Goal: Task Accomplishment & Management: Manage account settings

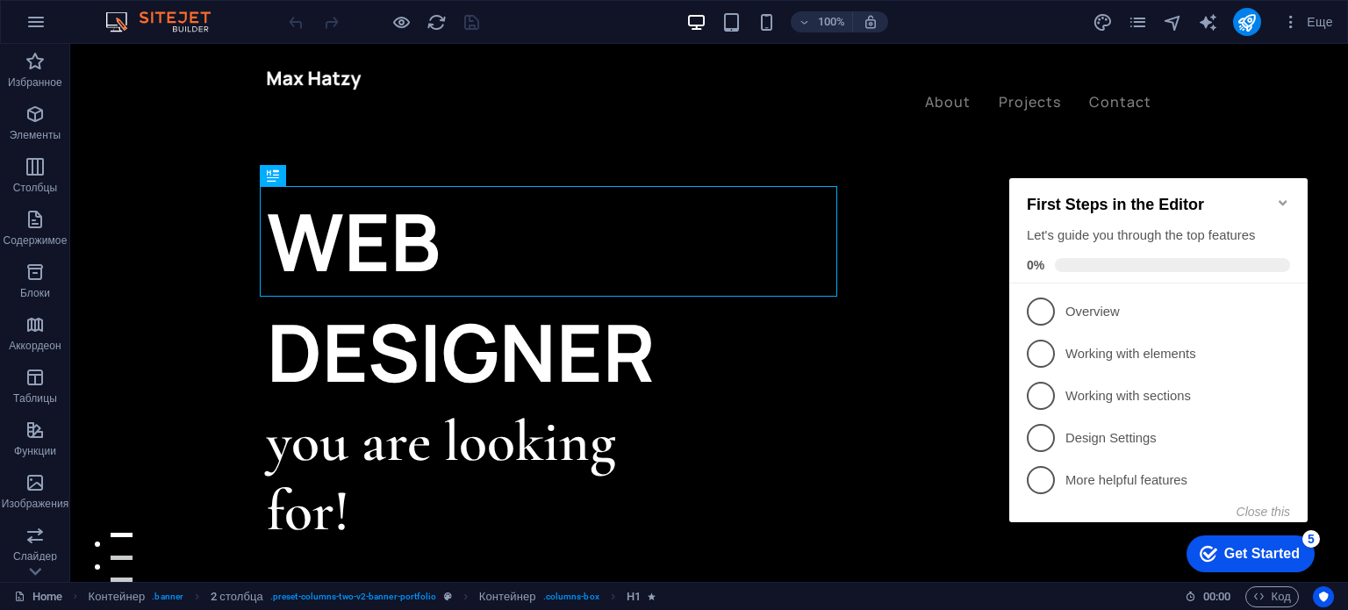
click at [1286, 196] on icon "Minimize checklist" at bounding box center [1283, 203] width 14 height 14
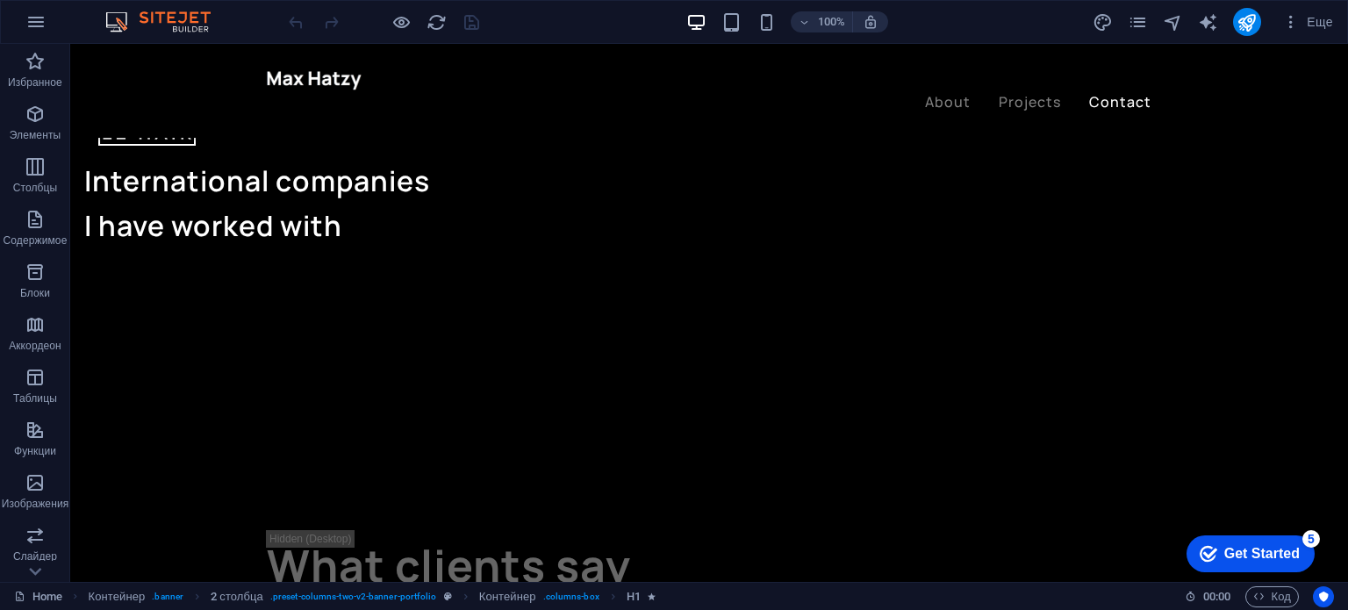
drag, startPoint x: 718, startPoint y: 364, endPoint x: 683, endPoint y: 647, distance: 284.7
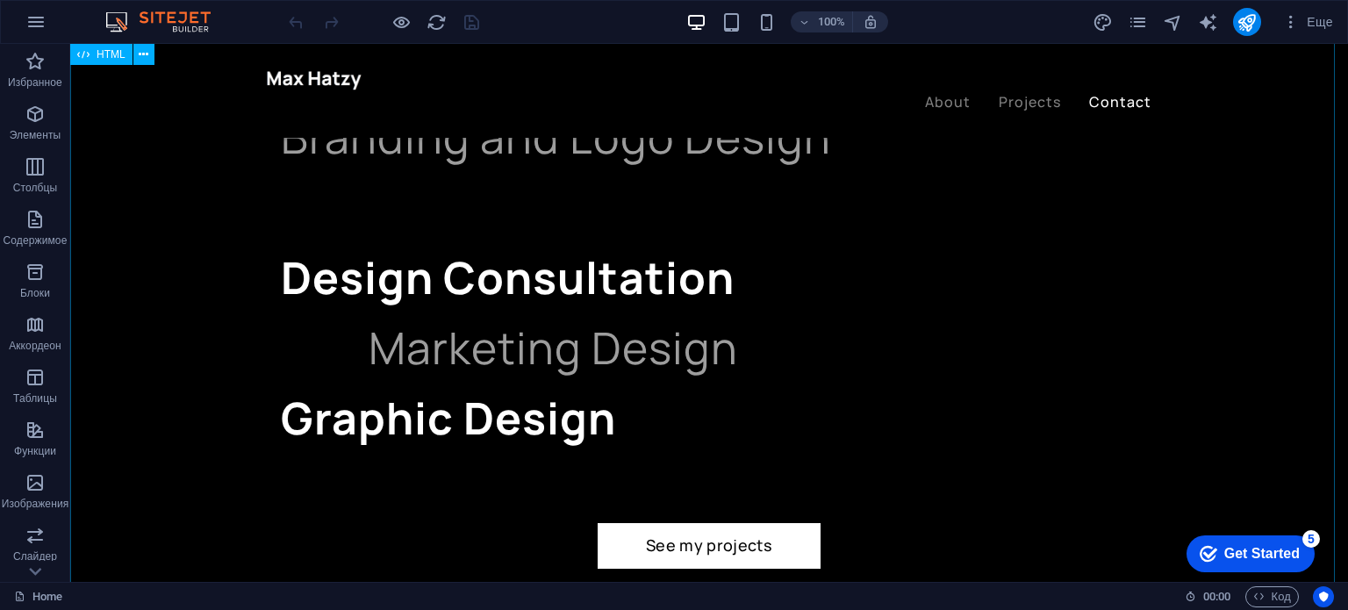
scroll to position [4823, 0]
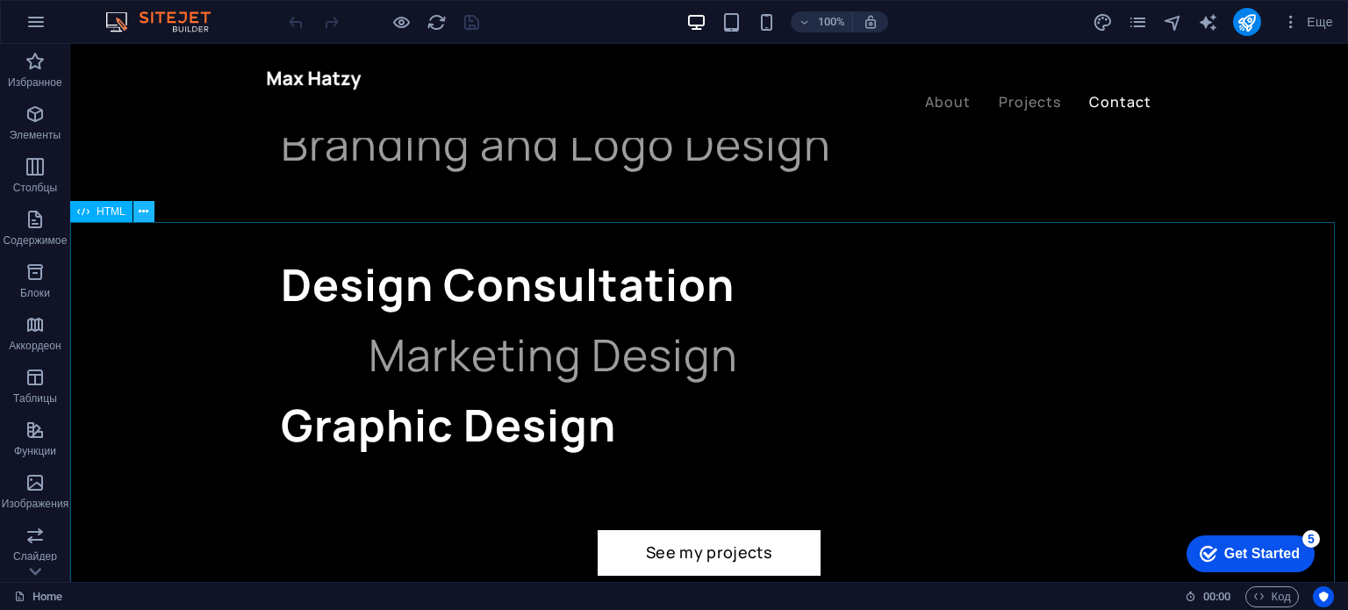
click at [136, 219] on button at bounding box center [143, 211] width 21 height 21
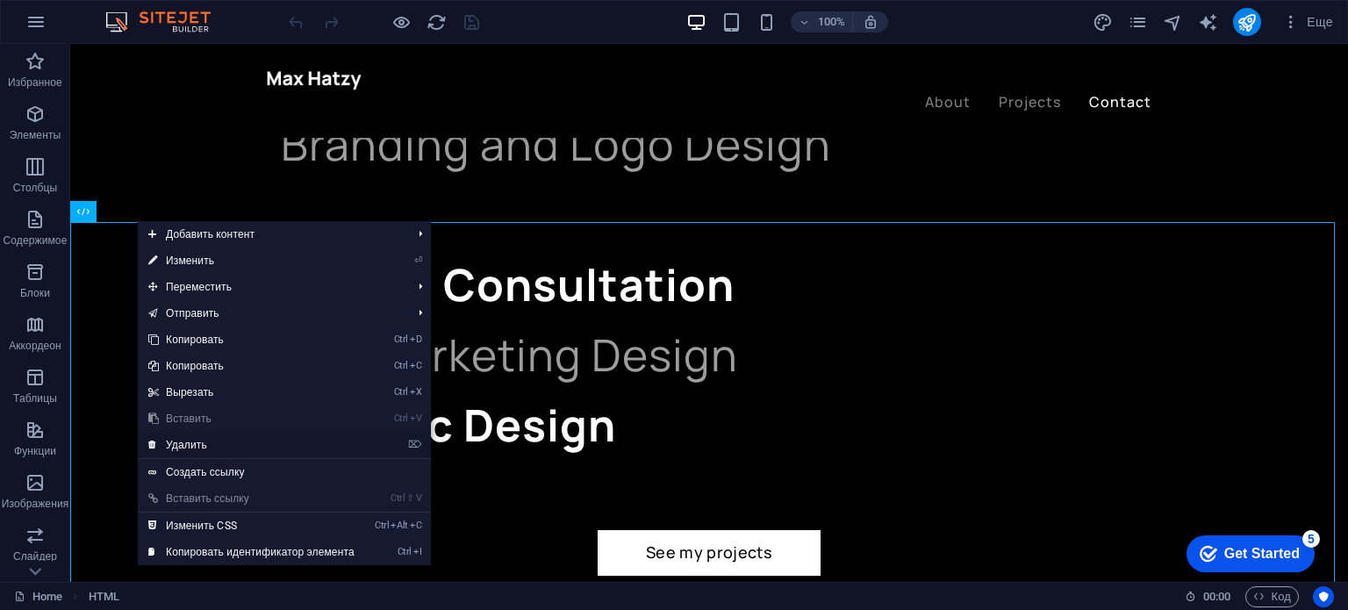
click at [197, 445] on link "⌦ Удалить" at bounding box center [251, 445] width 227 height 26
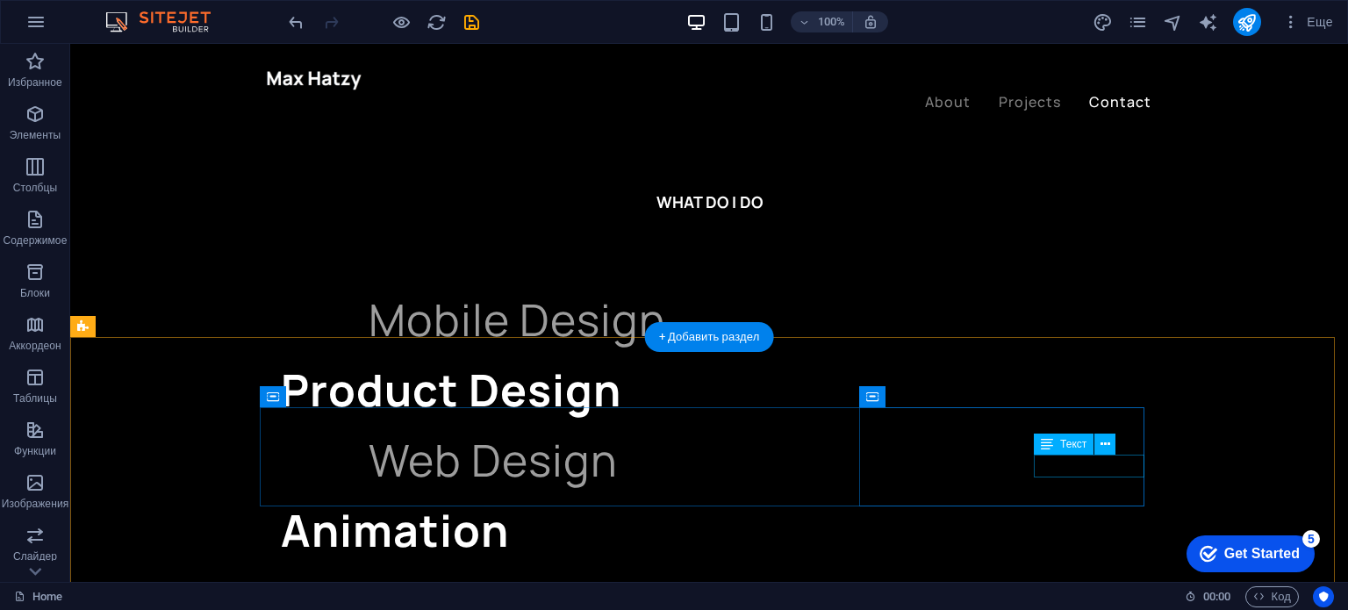
scroll to position [4111, 0]
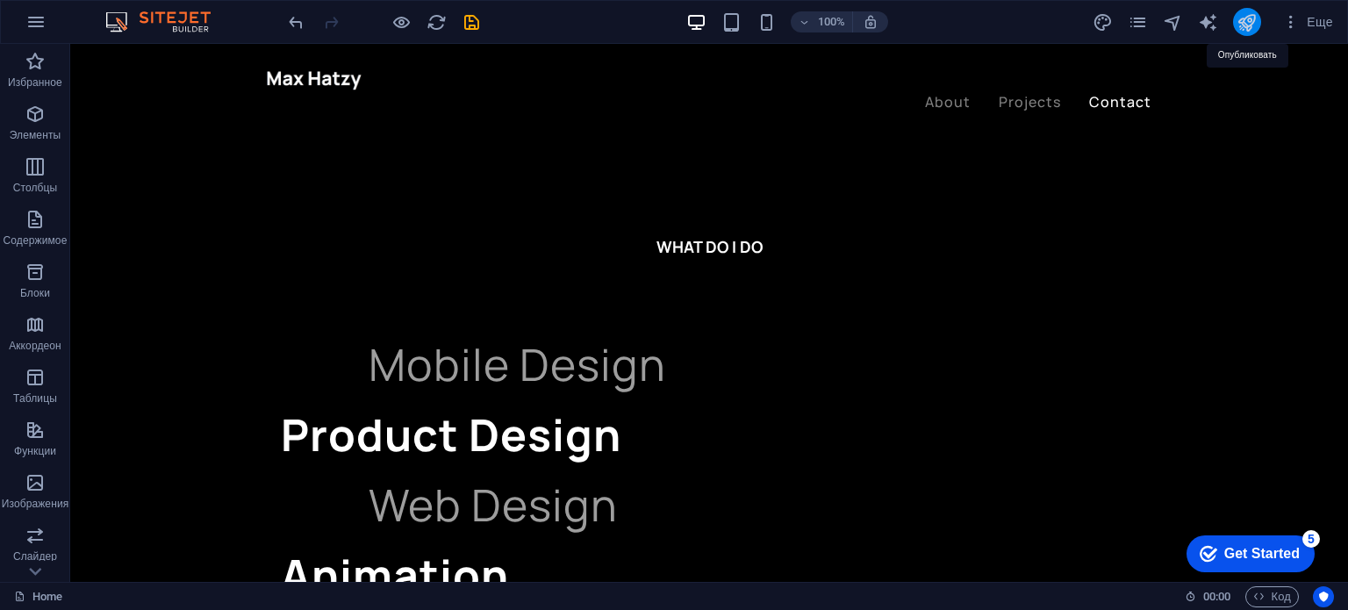
click at [1242, 25] on icon "publish" at bounding box center [1246, 22] width 20 height 20
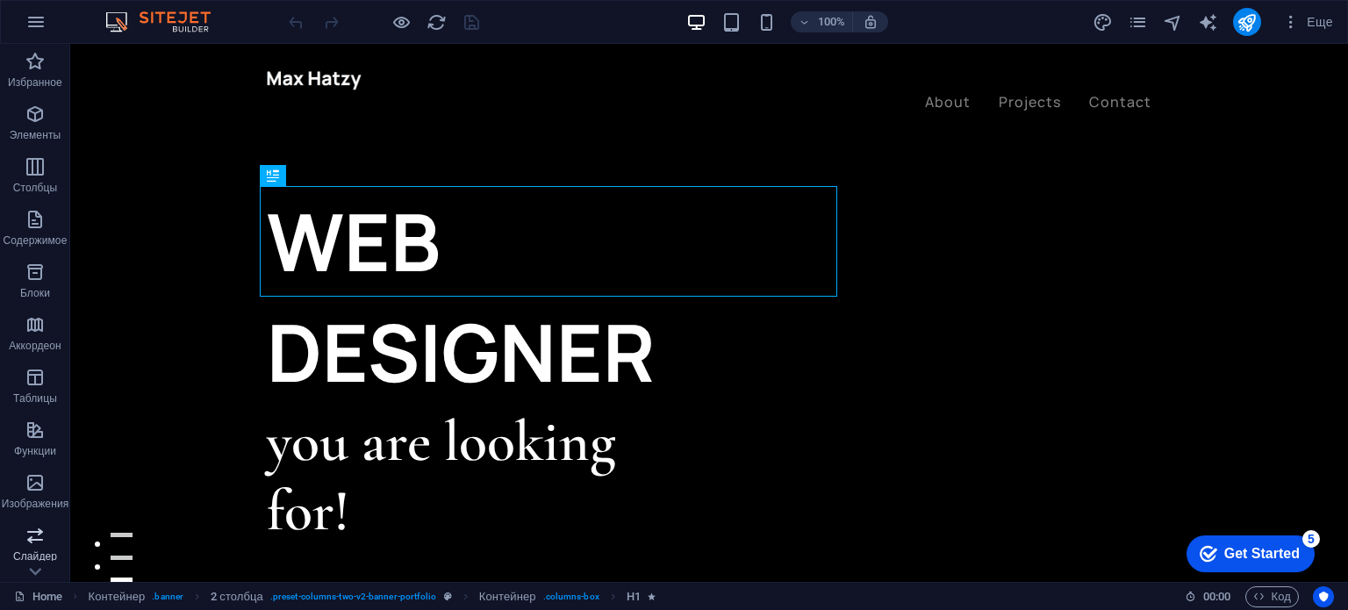
click at [30, 541] on icon "button" at bounding box center [35, 535] width 21 height 21
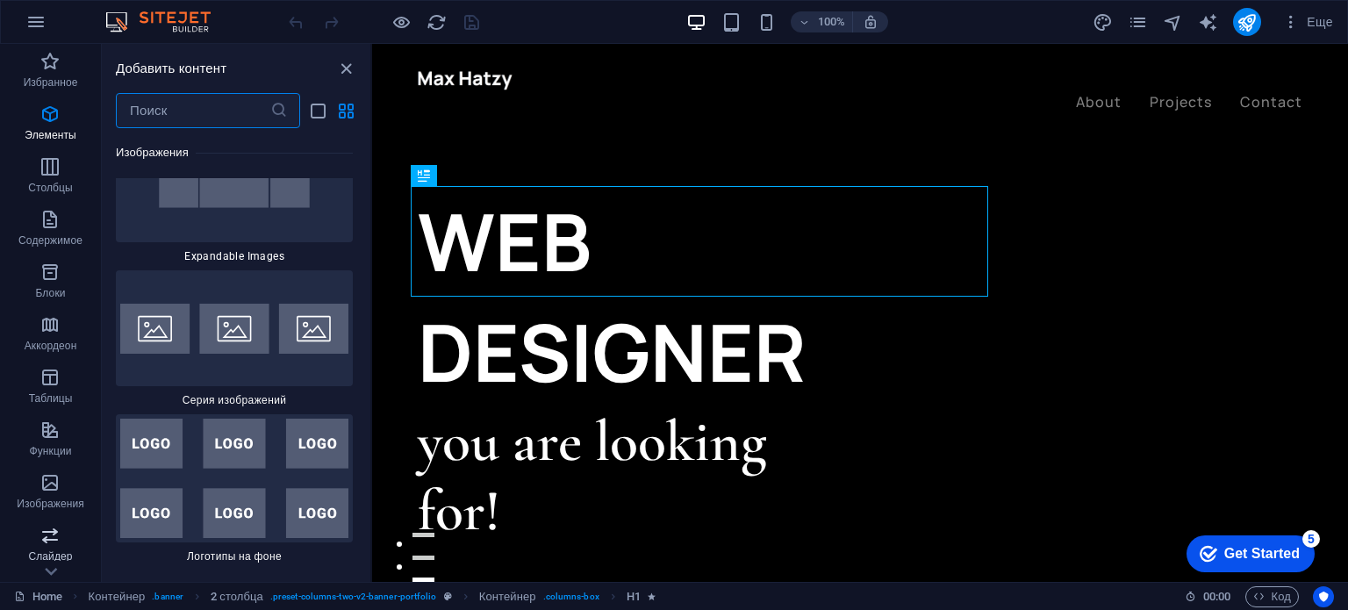
scroll to position [18809, 0]
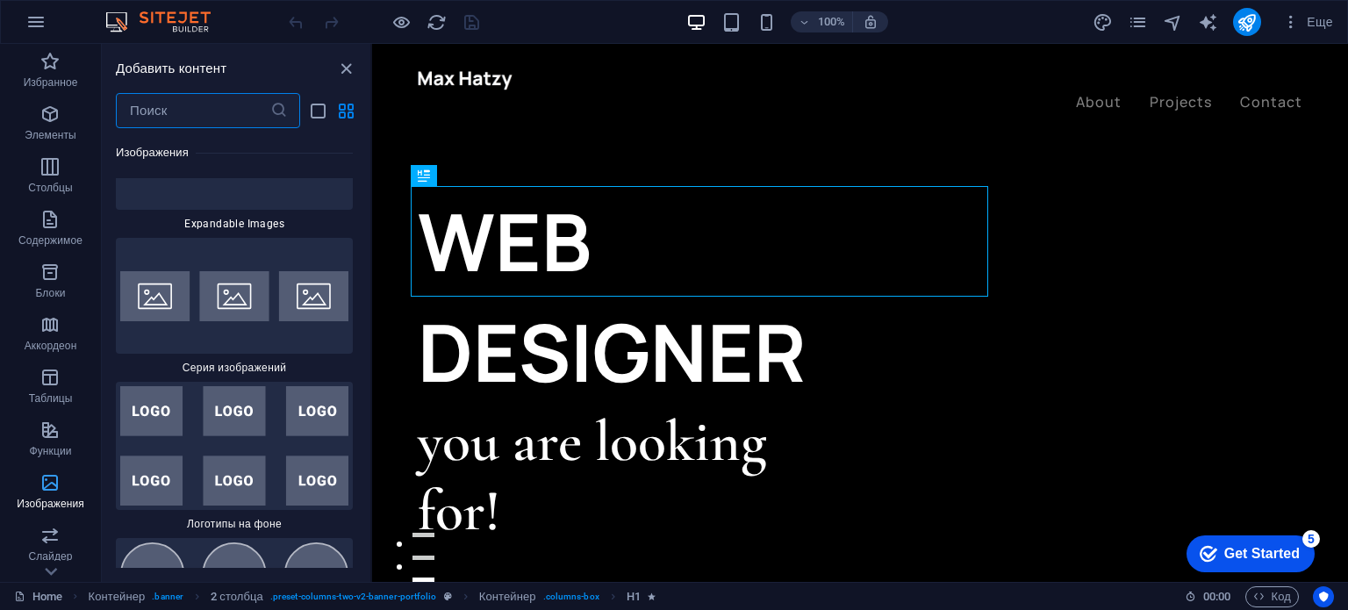
click at [52, 482] on icon "button" at bounding box center [49, 482] width 21 height 21
click at [42, 424] on icon "button" at bounding box center [49, 429] width 21 height 21
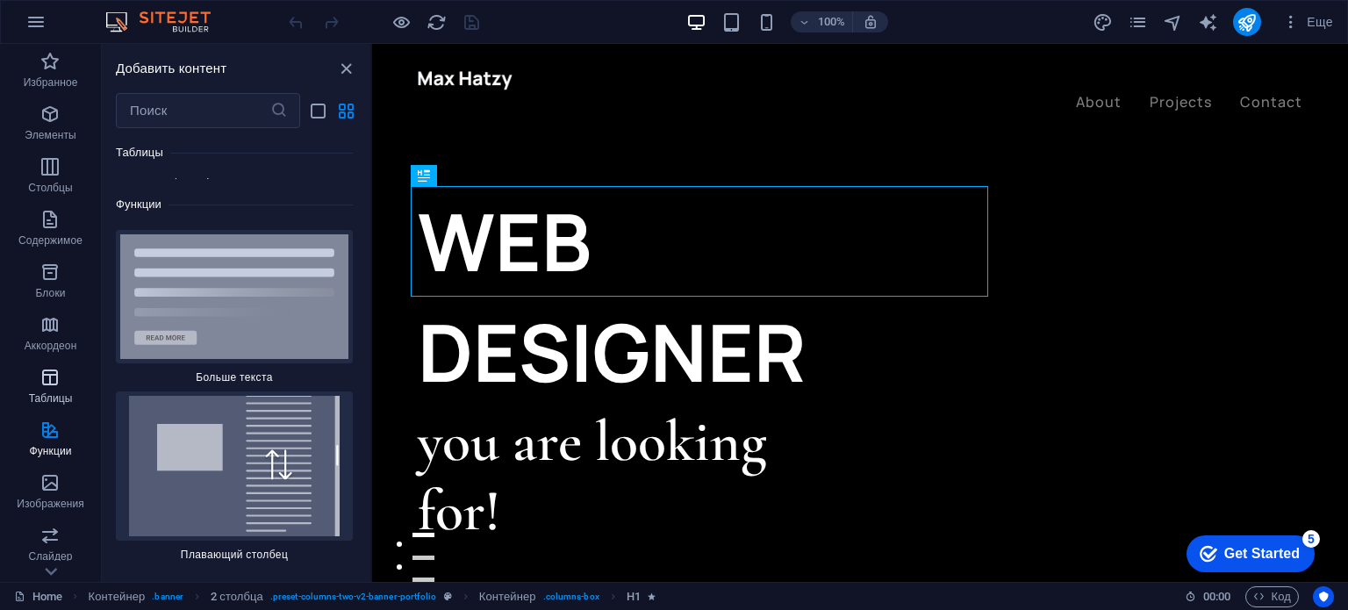
click at [41, 385] on icon "button" at bounding box center [49, 377] width 21 height 21
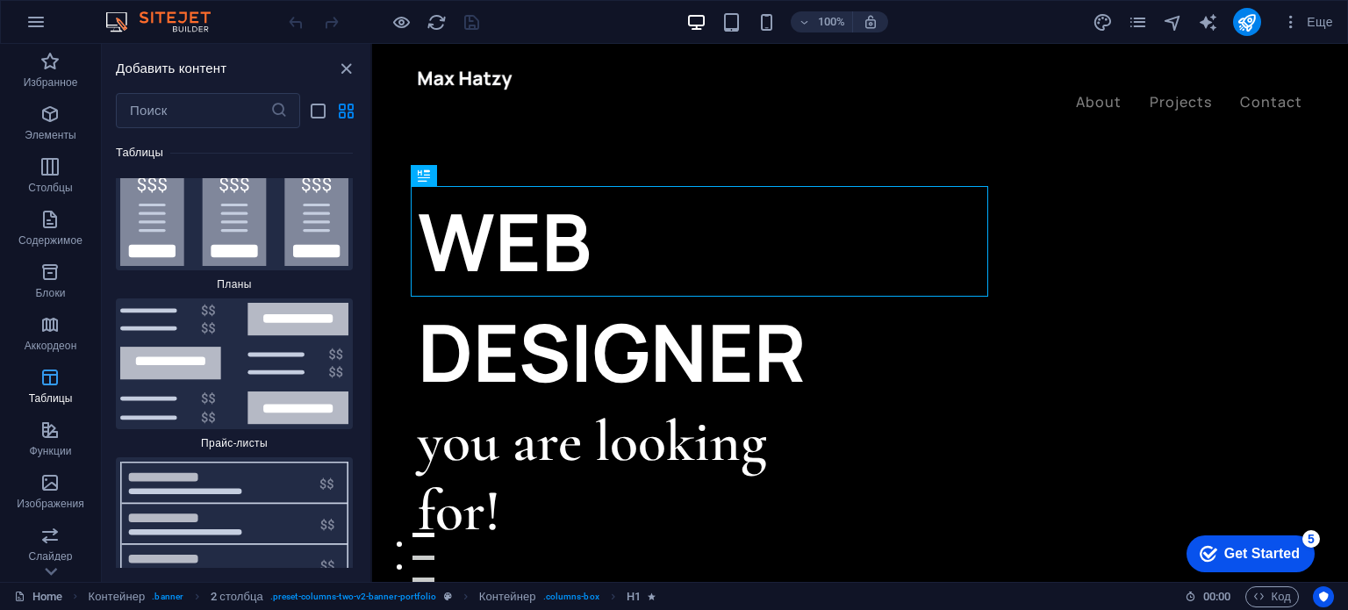
scroll to position [11712, 0]
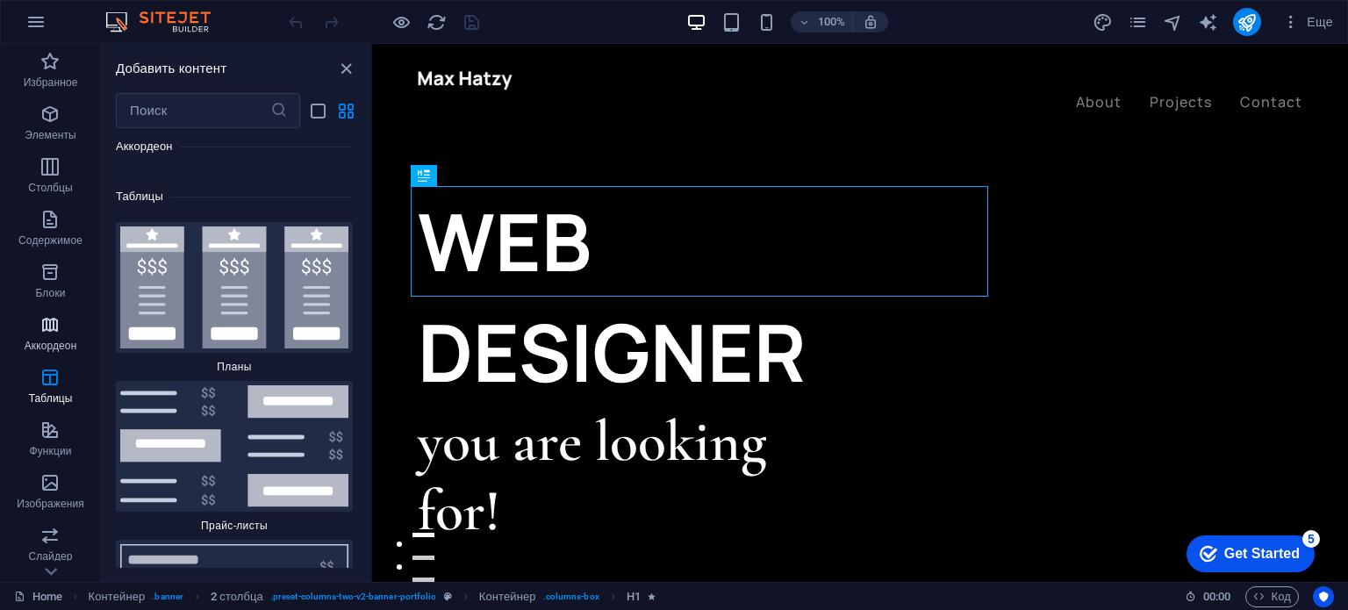
click at [43, 329] on icon "button" at bounding box center [49, 324] width 21 height 21
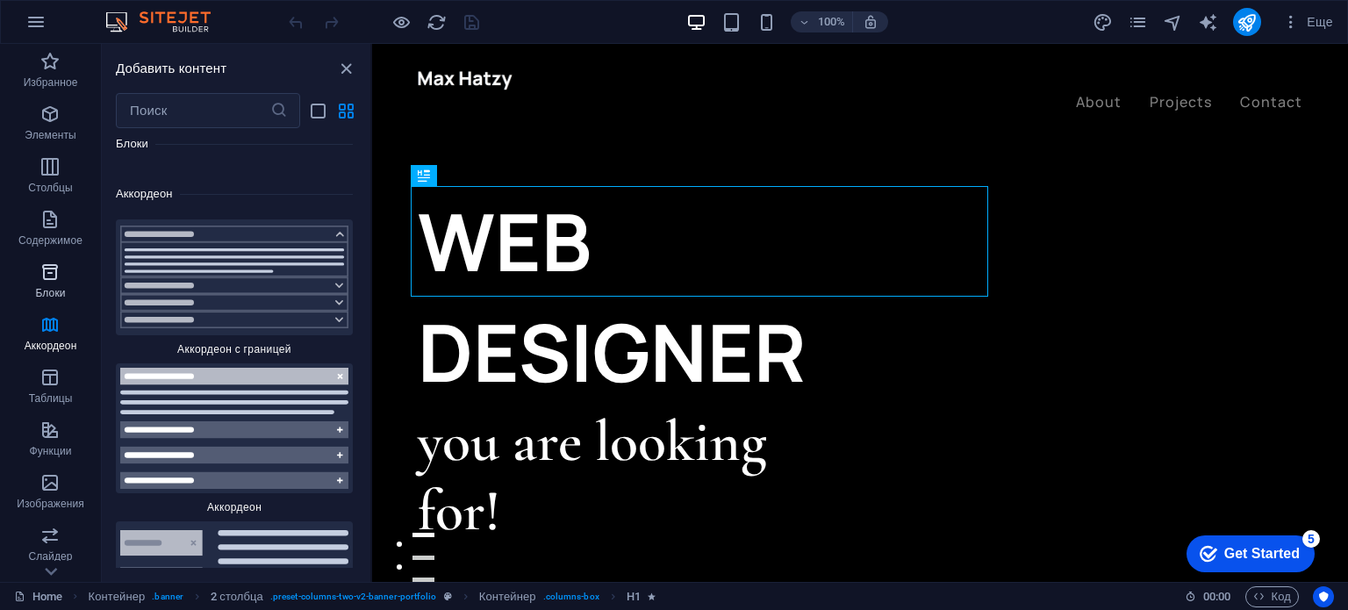
click at [39, 266] on icon "button" at bounding box center [49, 272] width 21 height 21
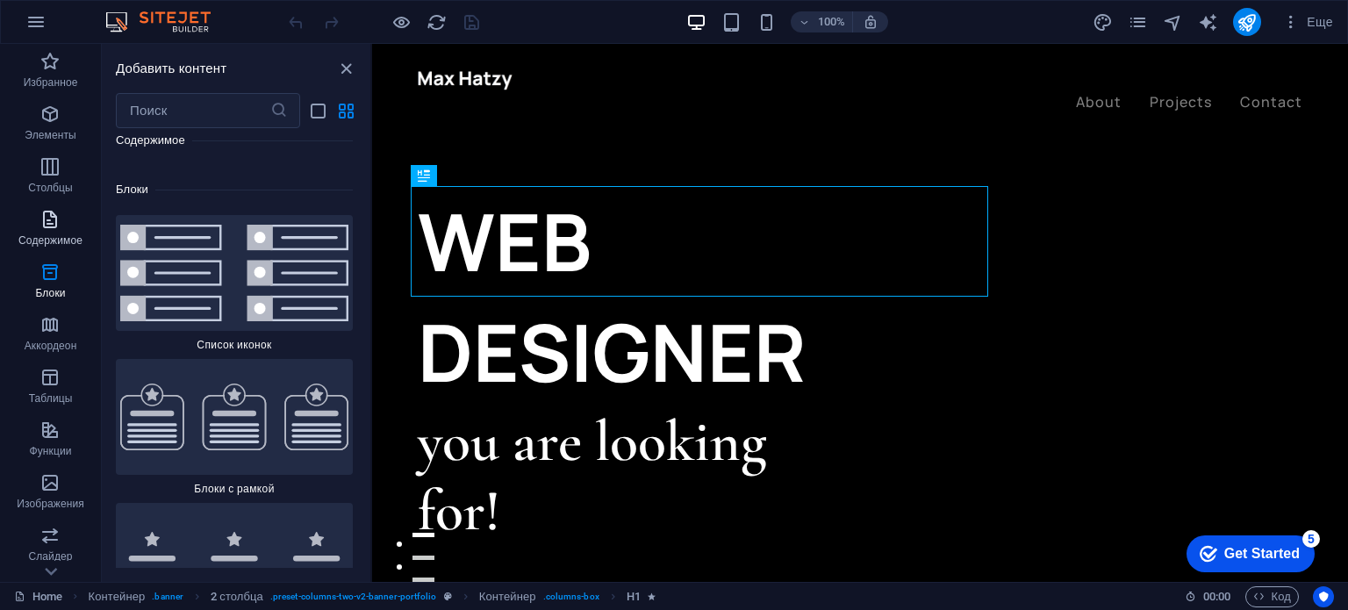
click at [42, 217] on icon "button" at bounding box center [49, 219] width 21 height 21
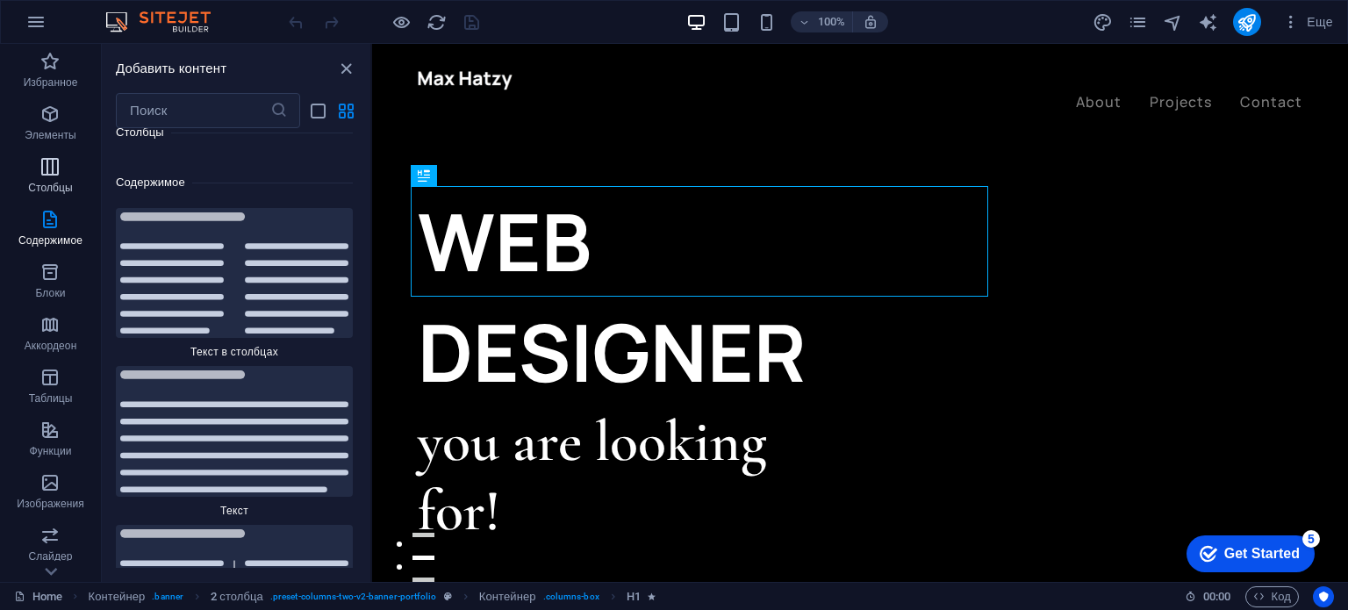
click at [43, 194] on p "Столбцы" at bounding box center [50, 188] width 45 height 14
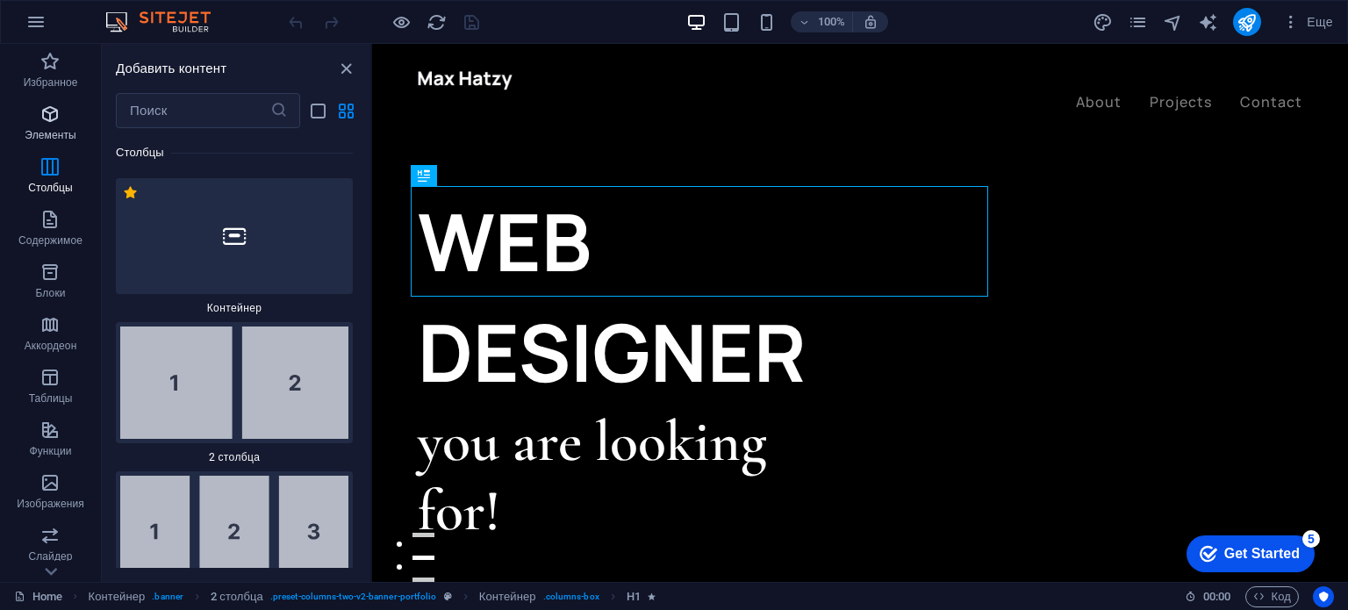
scroll to position [1194, 0]
click at [43, 133] on p "Элементы" at bounding box center [50, 135] width 51 height 14
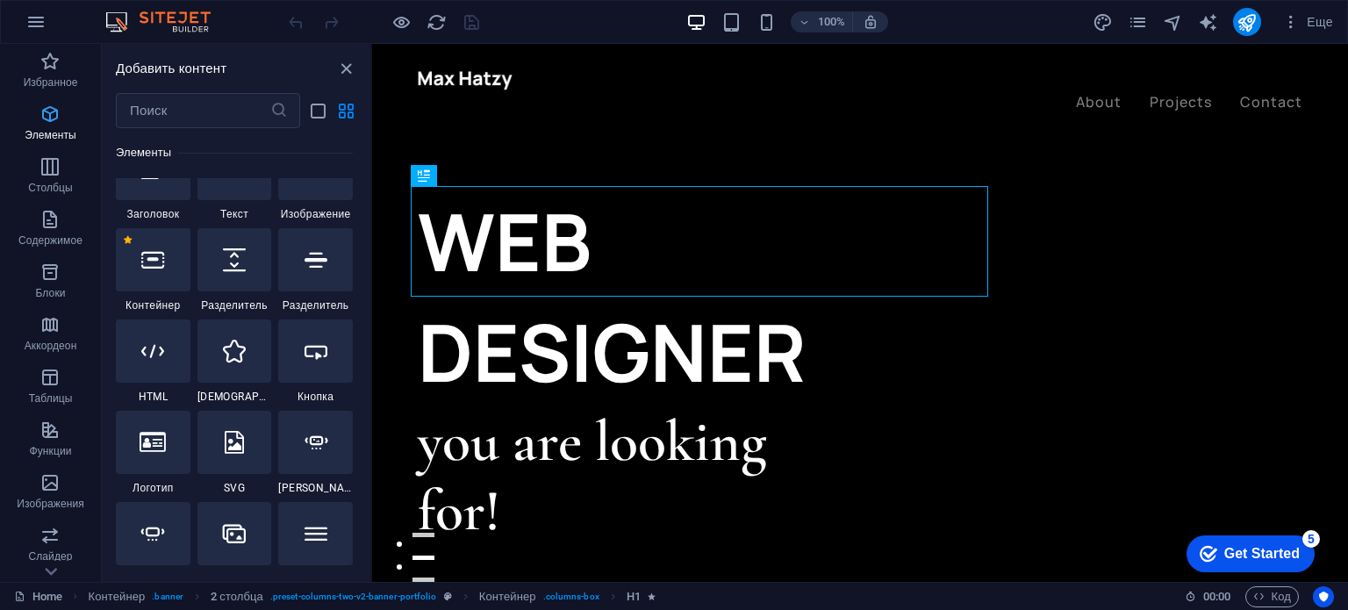
scroll to position [330, 0]
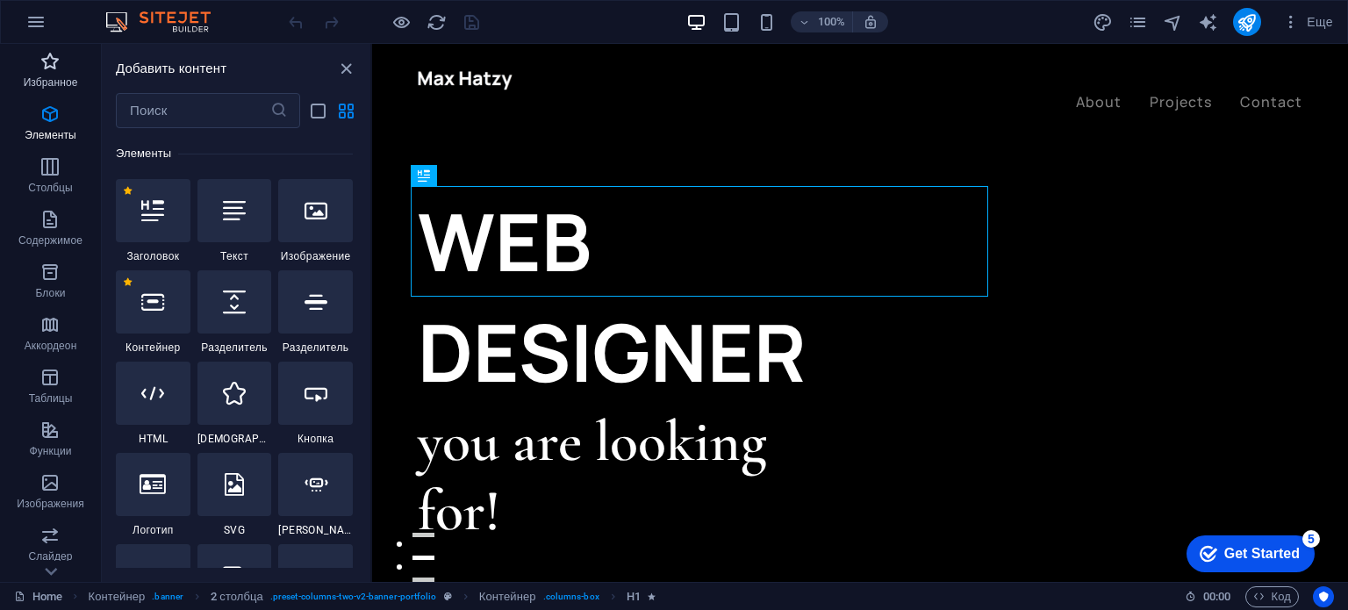
click at [49, 80] on p "Избранное" at bounding box center [51, 82] width 54 height 14
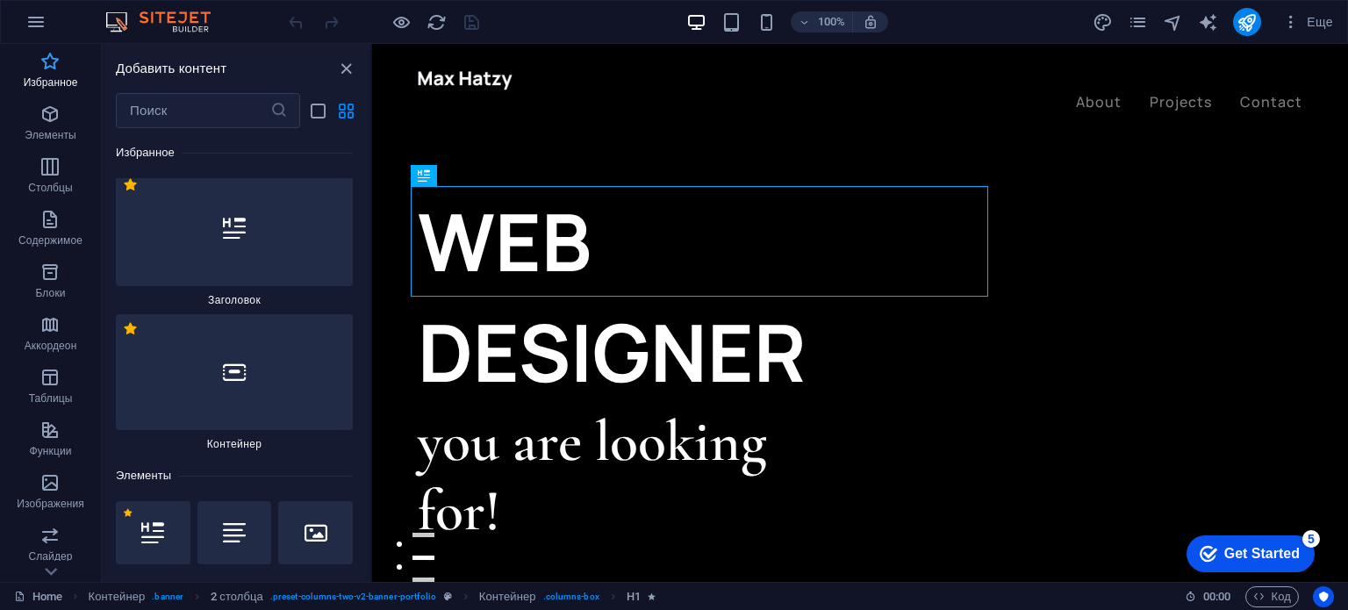
scroll to position [0, 0]
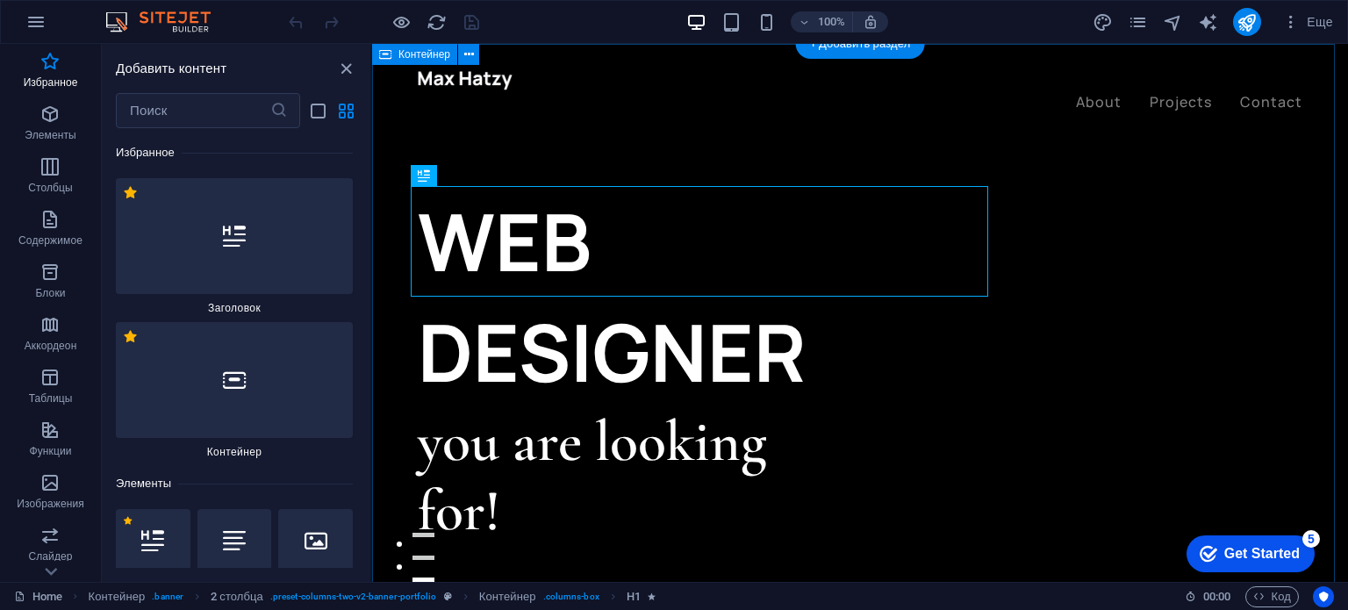
drag, startPoint x: 598, startPoint y: 133, endPoint x: 590, endPoint y: 122, distance: 13.7
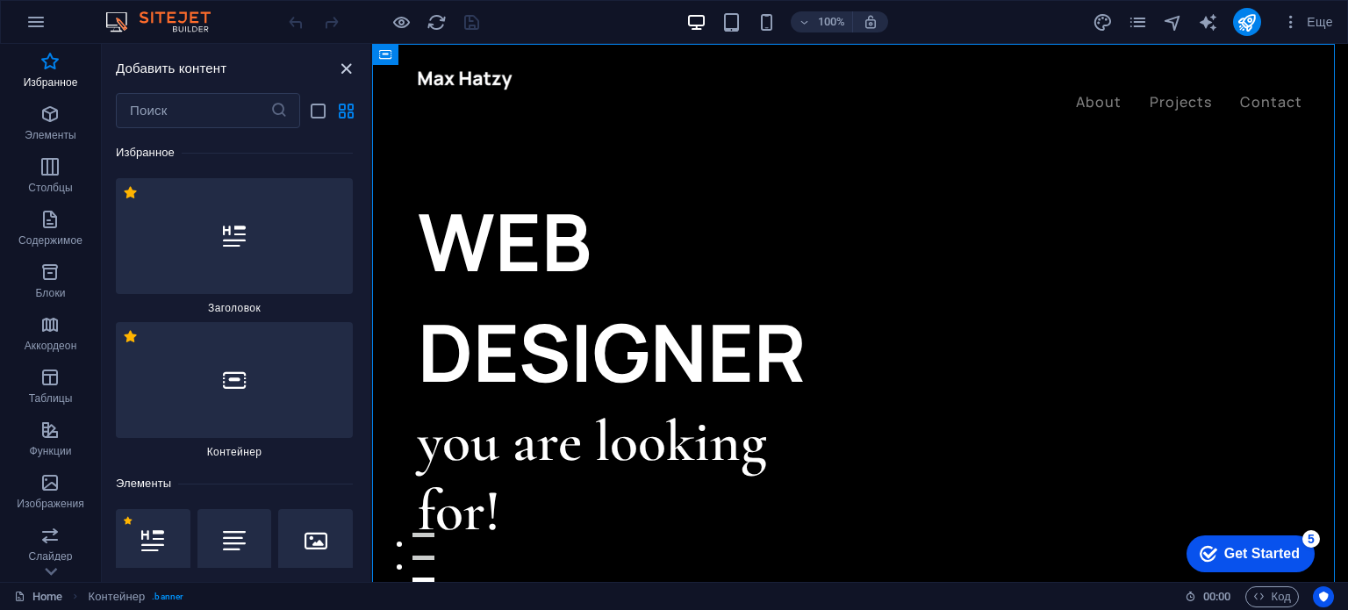
drag, startPoint x: 344, startPoint y: 65, endPoint x: 289, endPoint y: 44, distance: 59.2
click at [344, 65] on icon "close panel" at bounding box center [346, 69] width 20 height 20
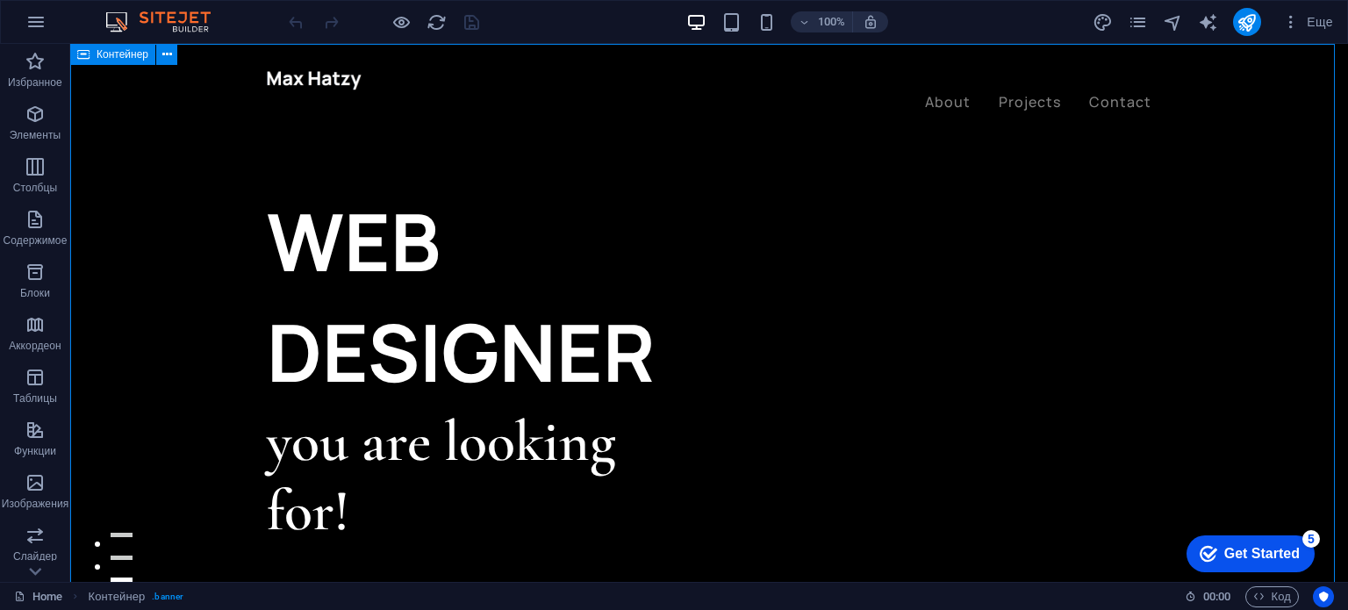
click at [82, 58] on icon at bounding box center [83, 54] width 12 height 21
click at [107, 55] on span "Контейнер" at bounding box center [123, 54] width 52 height 11
click at [164, 60] on icon at bounding box center [167, 55] width 10 height 18
drag, startPoint x: 235, startPoint y: 25, endPoint x: 300, endPoint y: 62, distance: 74.7
click at [300, 62] on span "Логотип" at bounding box center [307, 58] width 39 height 11
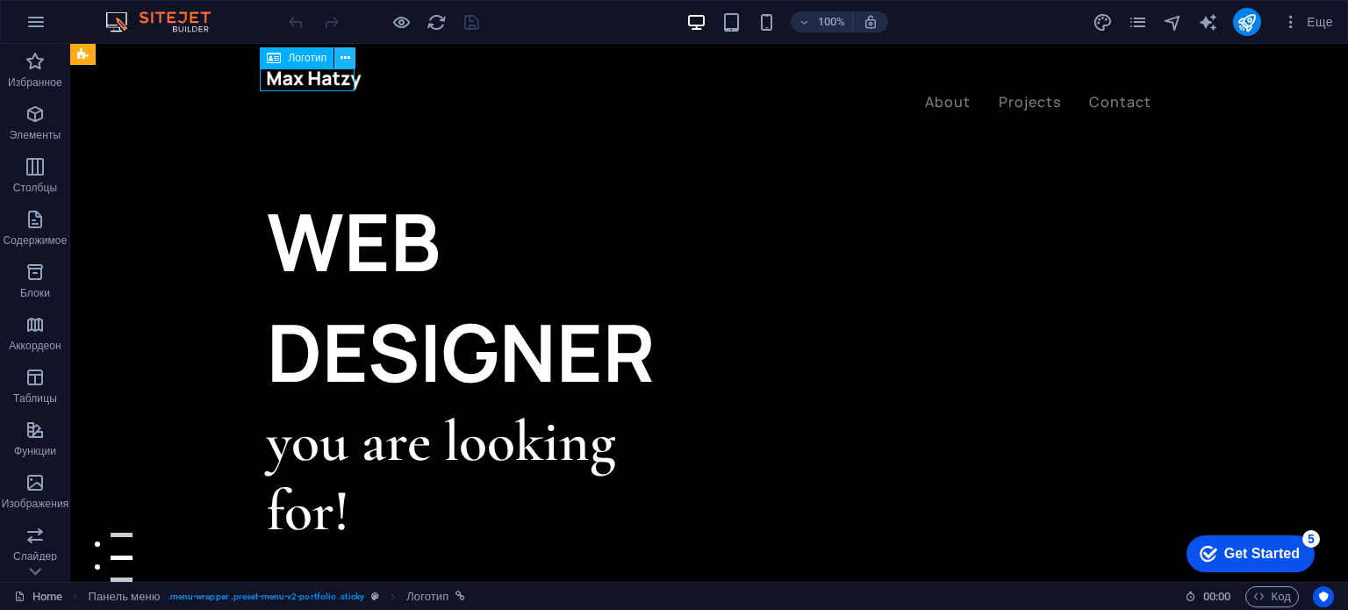
click at [353, 58] on button at bounding box center [344, 57] width 21 height 21
click at [322, 73] on div at bounding box center [709, 79] width 885 height 23
click at [353, 52] on button at bounding box center [344, 57] width 21 height 21
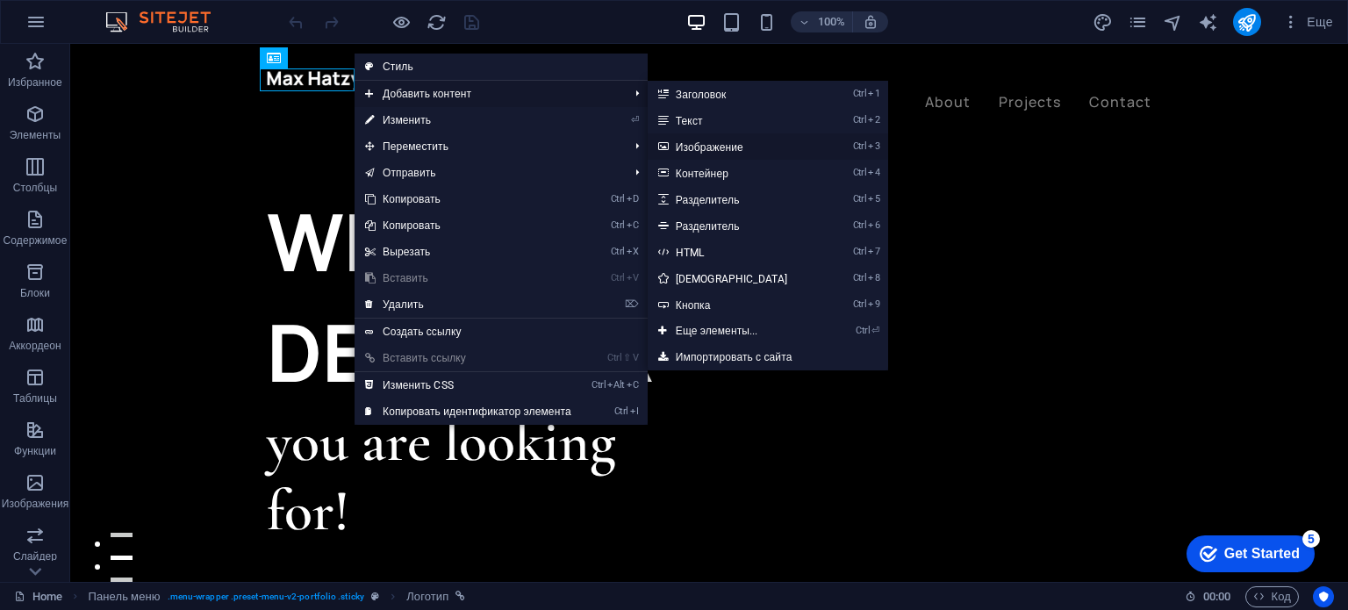
click at [713, 147] on link "Ctrl 3 Изображение" at bounding box center [736, 146] width 176 height 26
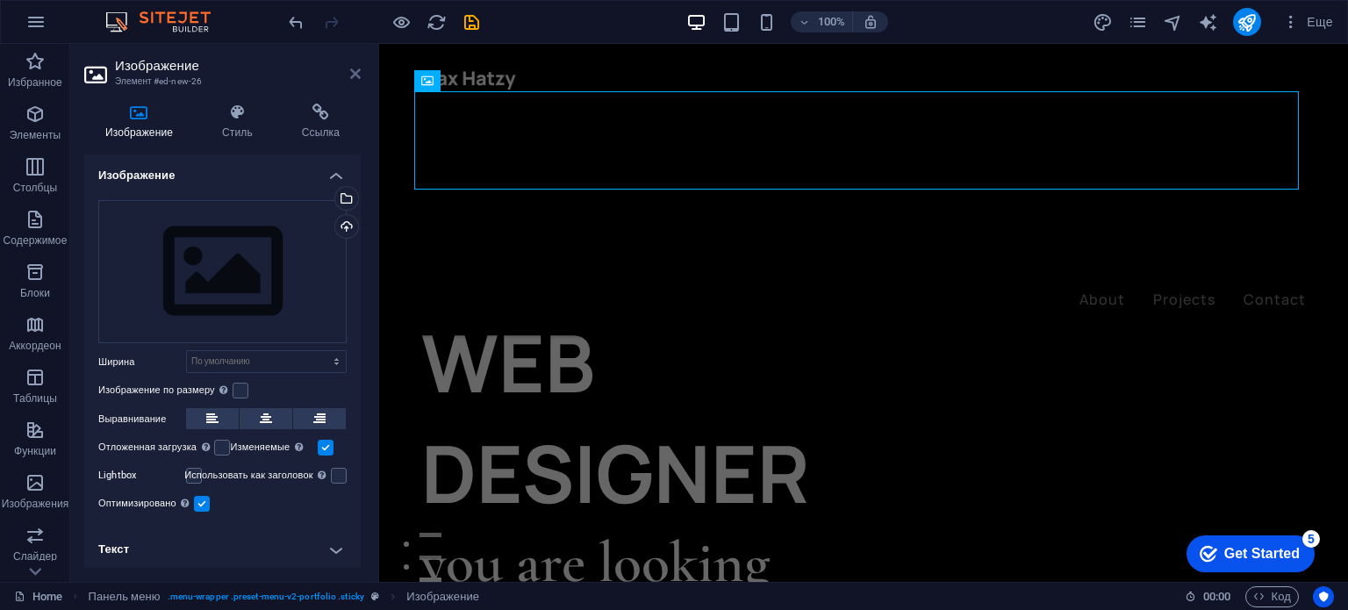
click at [351, 76] on icon at bounding box center [355, 74] width 11 height 14
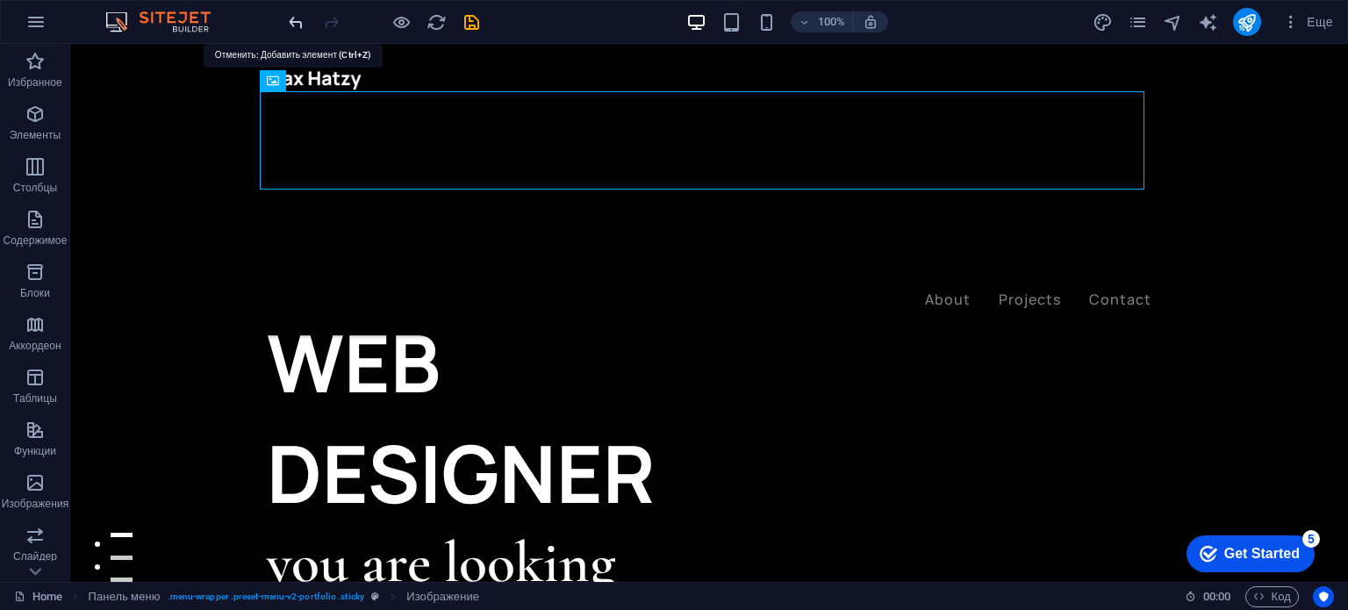
click at [289, 20] on icon "undo" at bounding box center [296, 22] width 20 height 20
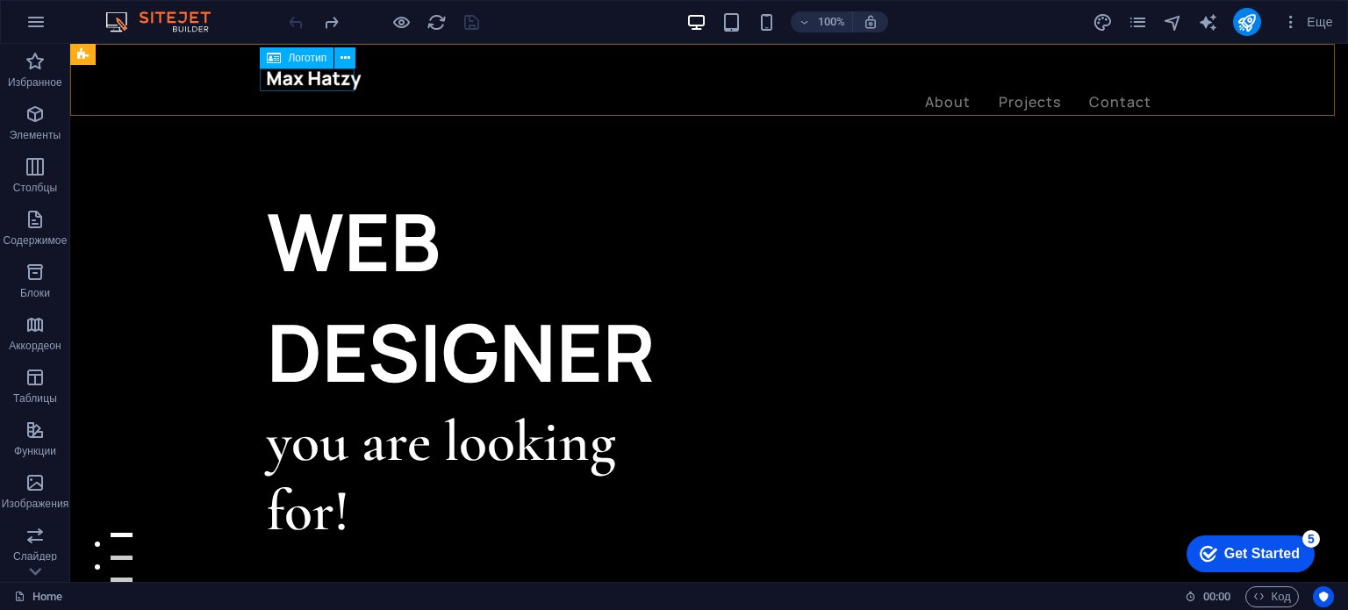
click at [307, 78] on div at bounding box center [709, 79] width 885 height 23
select select "px"
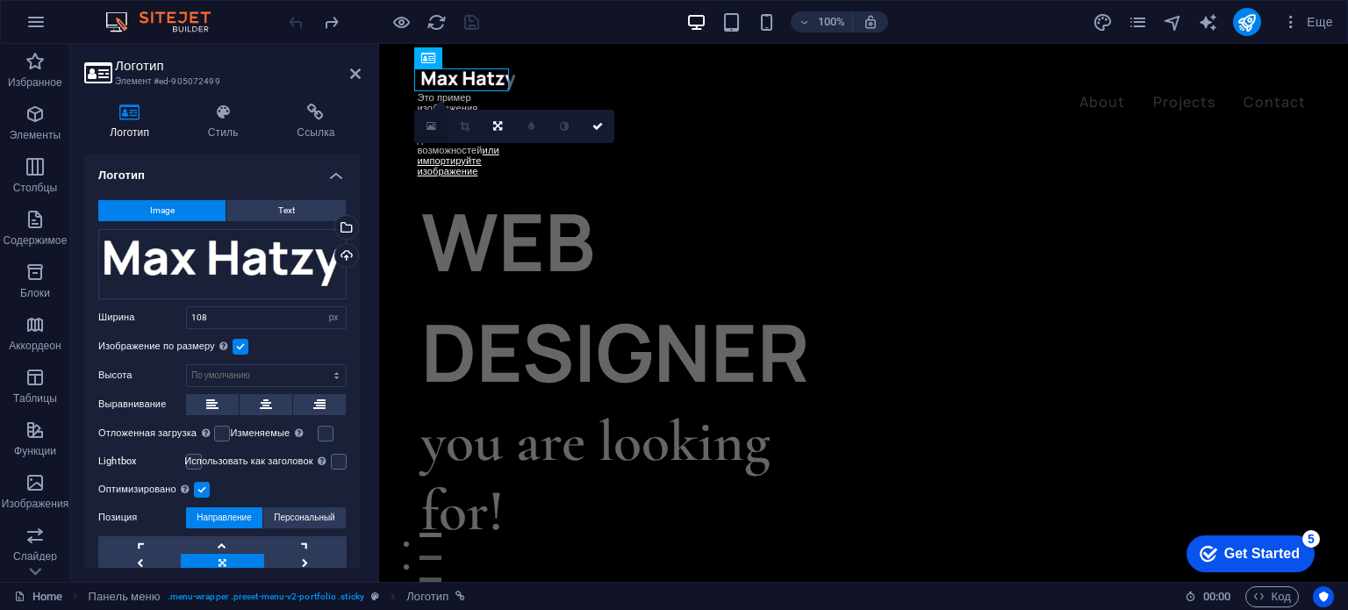
click at [423, 133] on link at bounding box center [430, 126] width 33 height 33
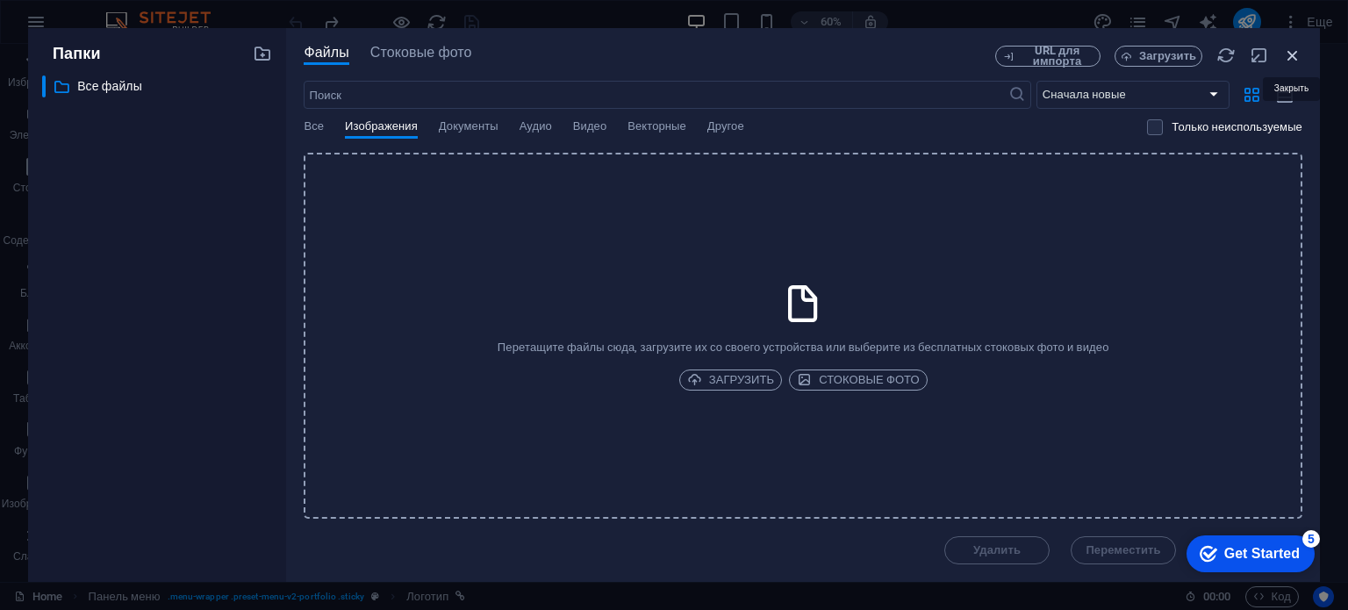
drag, startPoint x: 1294, startPoint y: 48, endPoint x: 892, endPoint y: 16, distance: 404.1
click at [1294, 48] on icon "button" at bounding box center [1292, 55] width 19 height 19
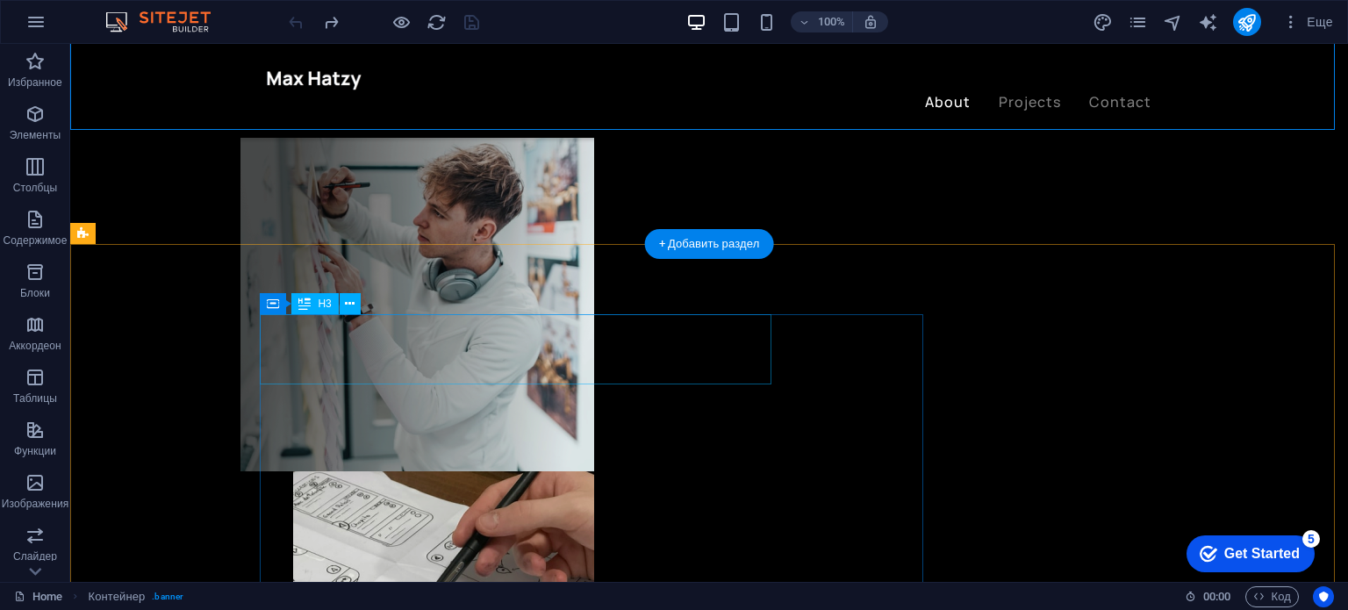
scroll to position [614, 0]
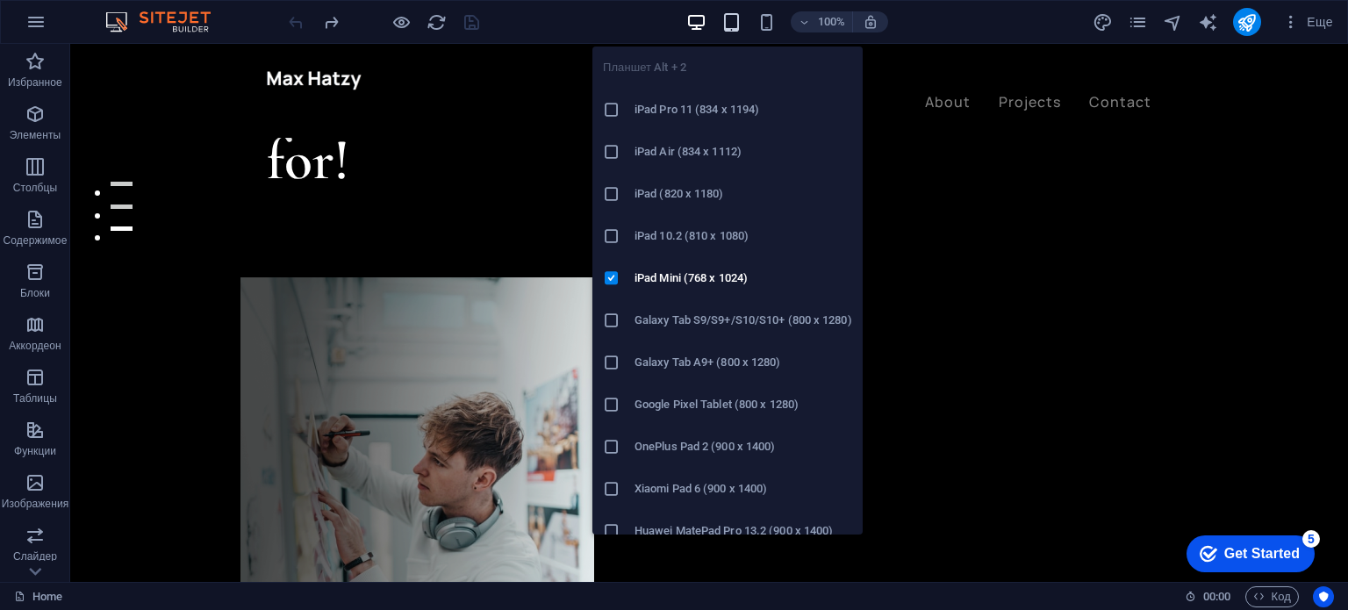
click at [723, 30] on icon "button" at bounding box center [731, 22] width 20 height 20
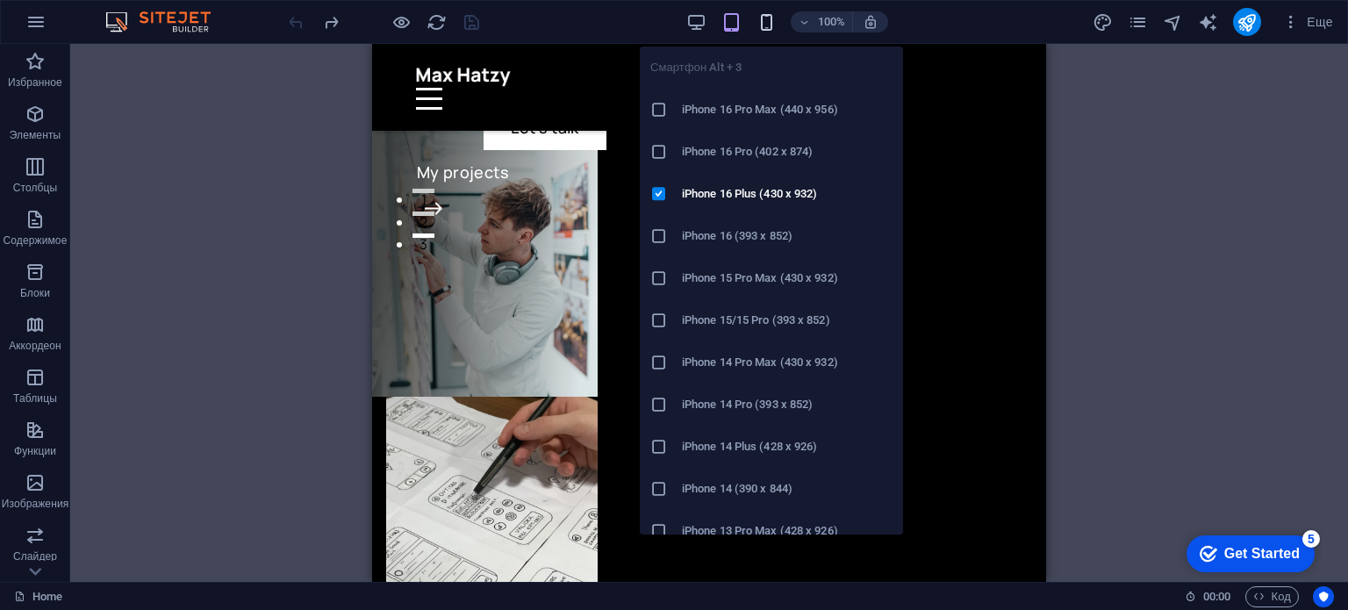
click at [765, 17] on icon "button" at bounding box center [766, 22] width 20 height 20
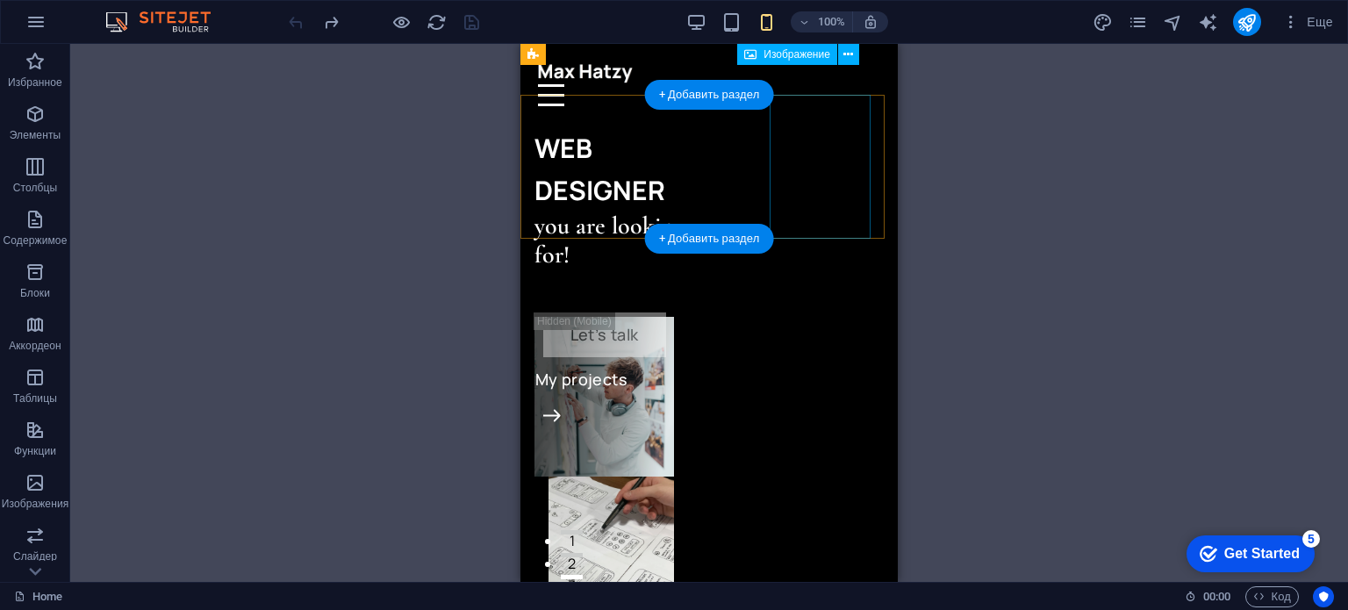
scroll to position [0, 0]
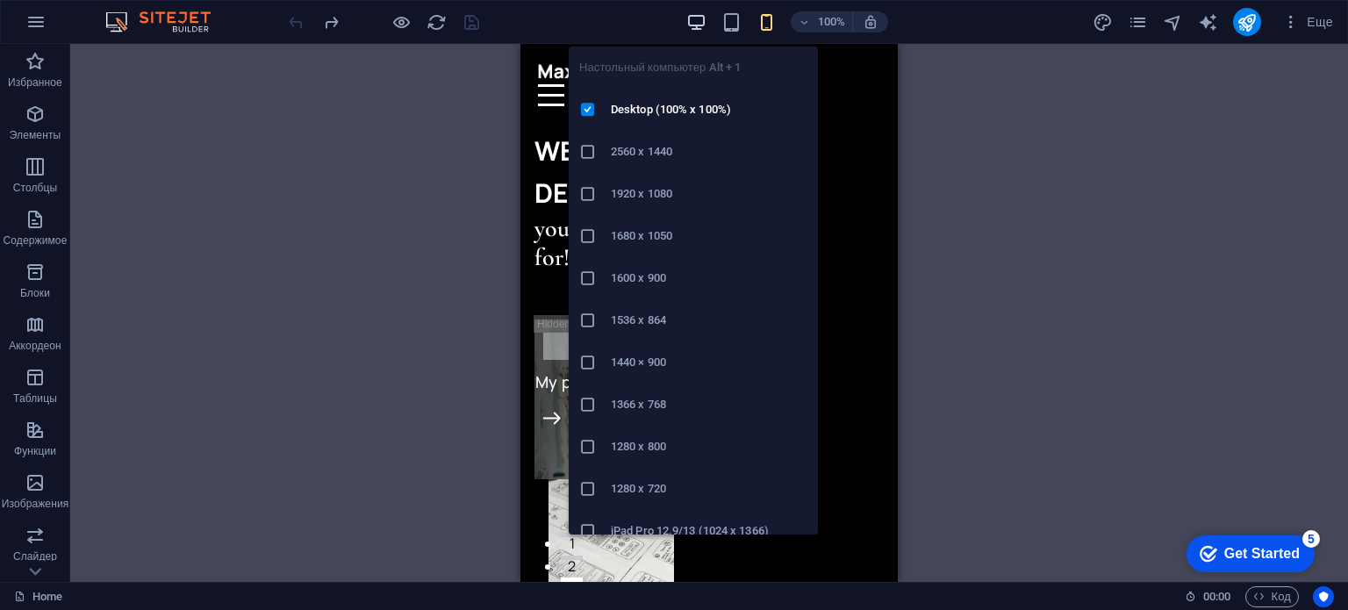
click at [699, 18] on icon "button" at bounding box center [696, 22] width 20 height 20
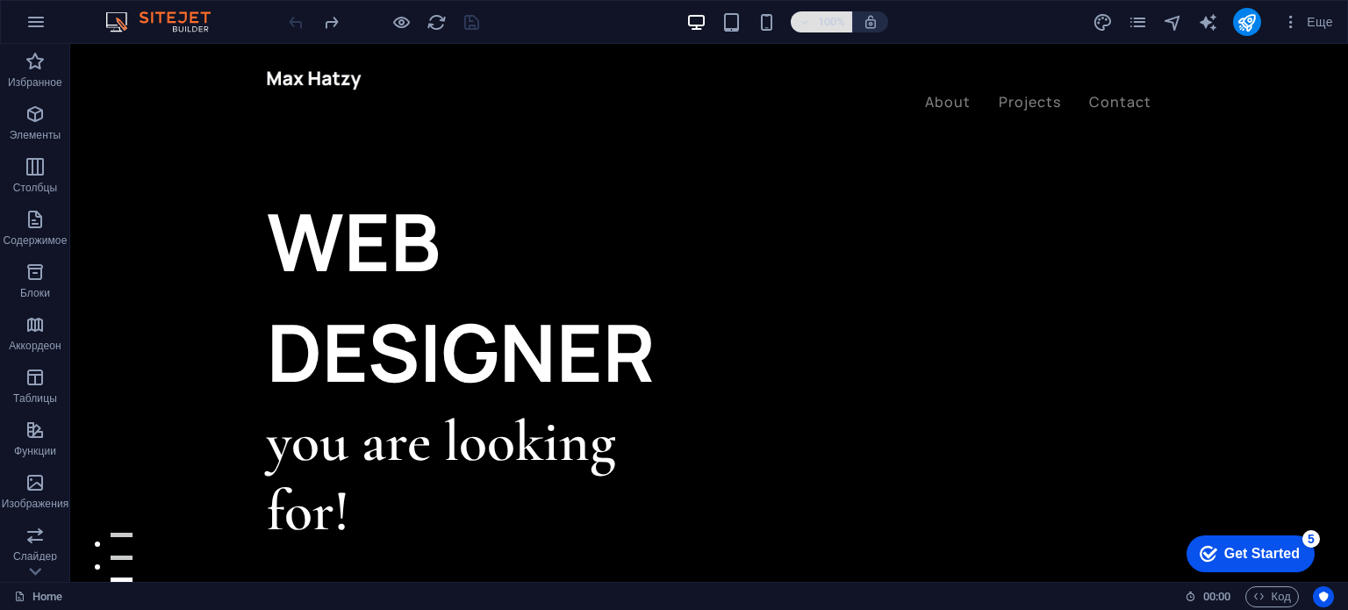
click at [827, 23] on h6 "100%" at bounding box center [831, 21] width 28 height 21
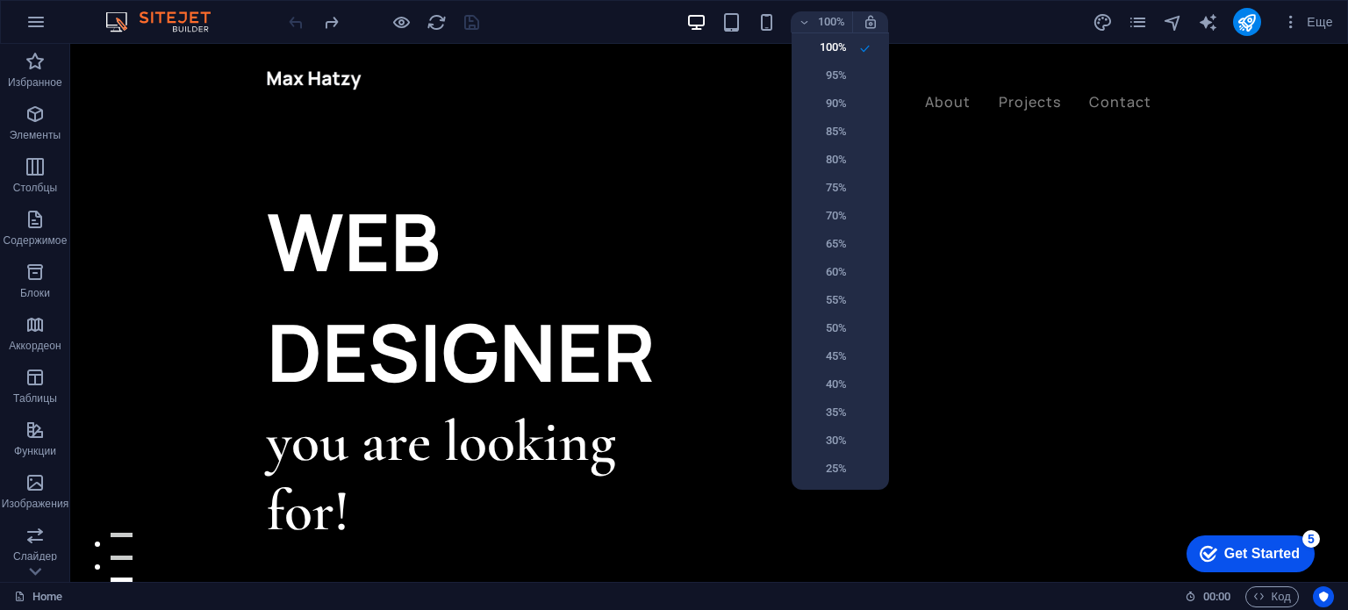
click at [625, 87] on div at bounding box center [674, 305] width 1348 height 610
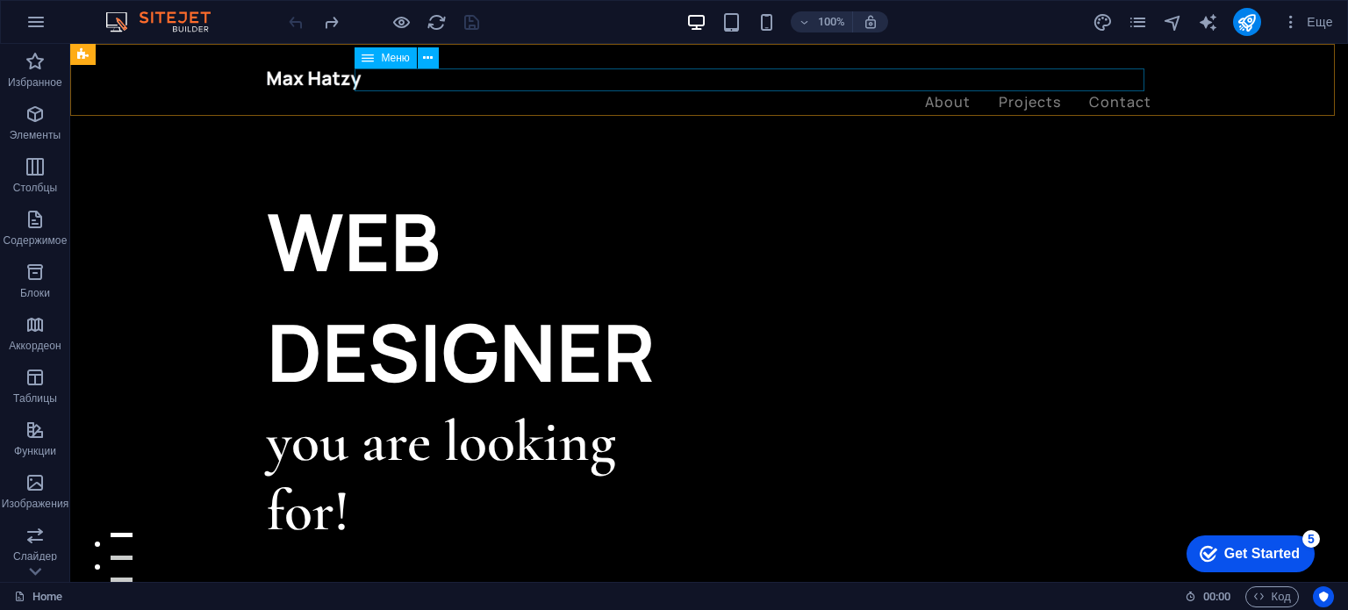
click at [364, 91] on nav "About Projects Contact" at bounding box center [709, 102] width 885 height 23
click at [432, 54] on icon at bounding box center [428, 58] width 10 height 18
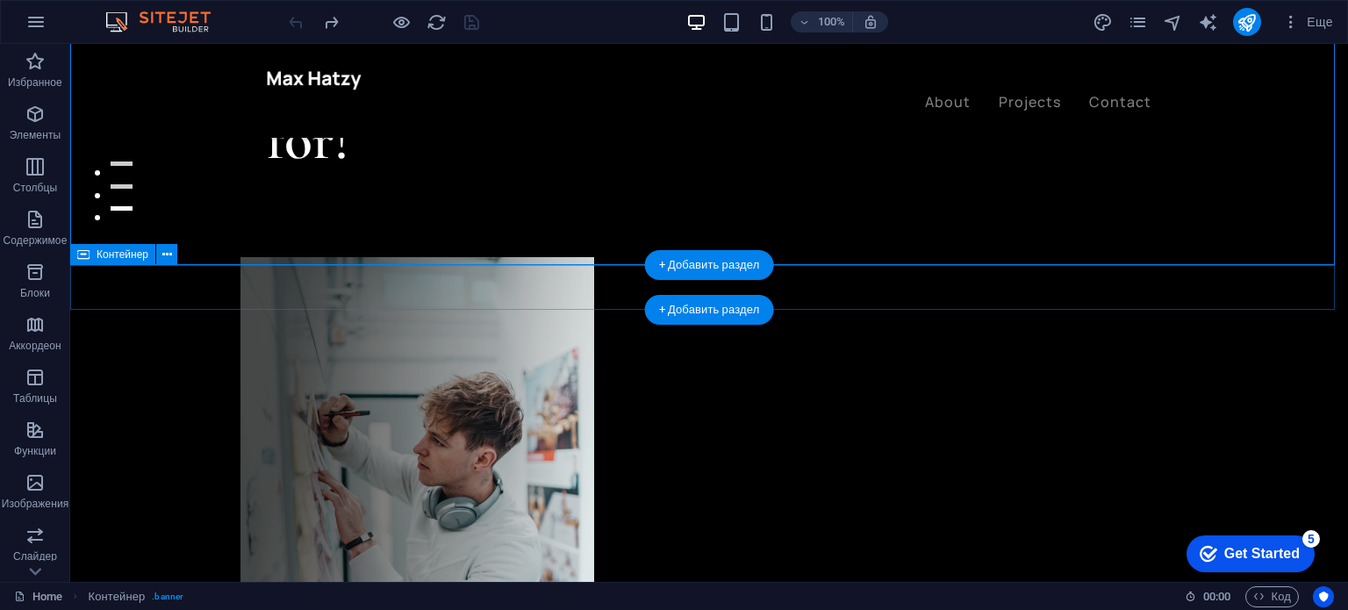
scroll to position [527, 0]
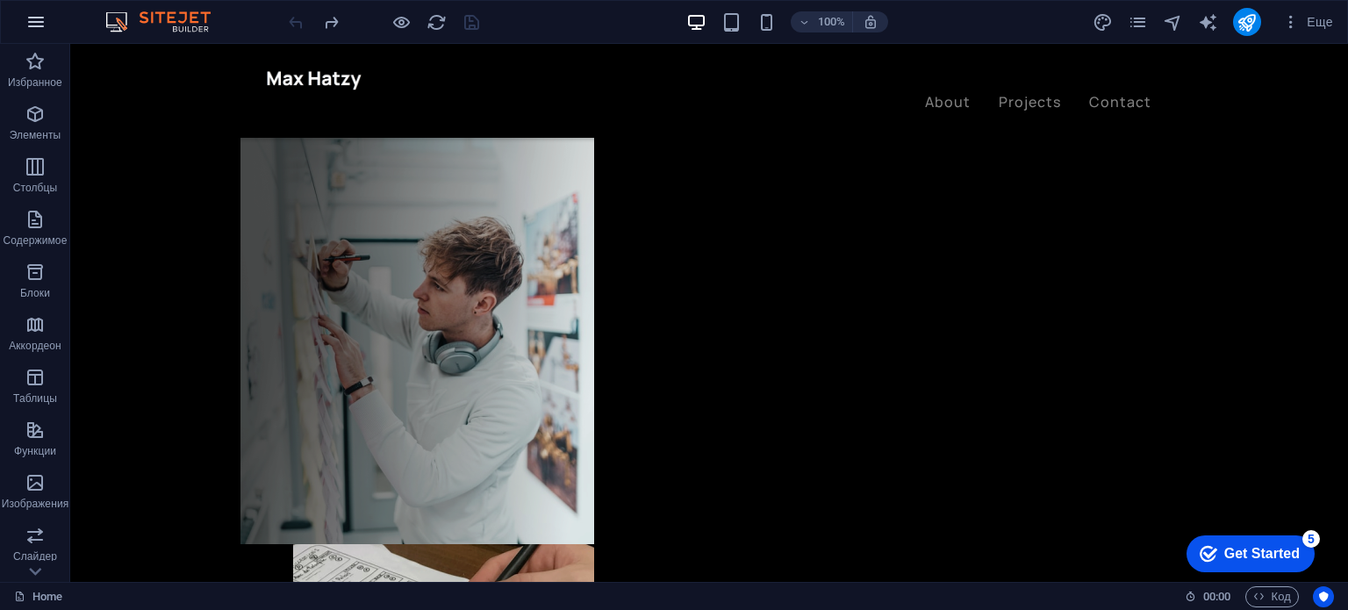
click at [28, 17] on icon "button" at bounding box center [35, 21] width 21 height 21
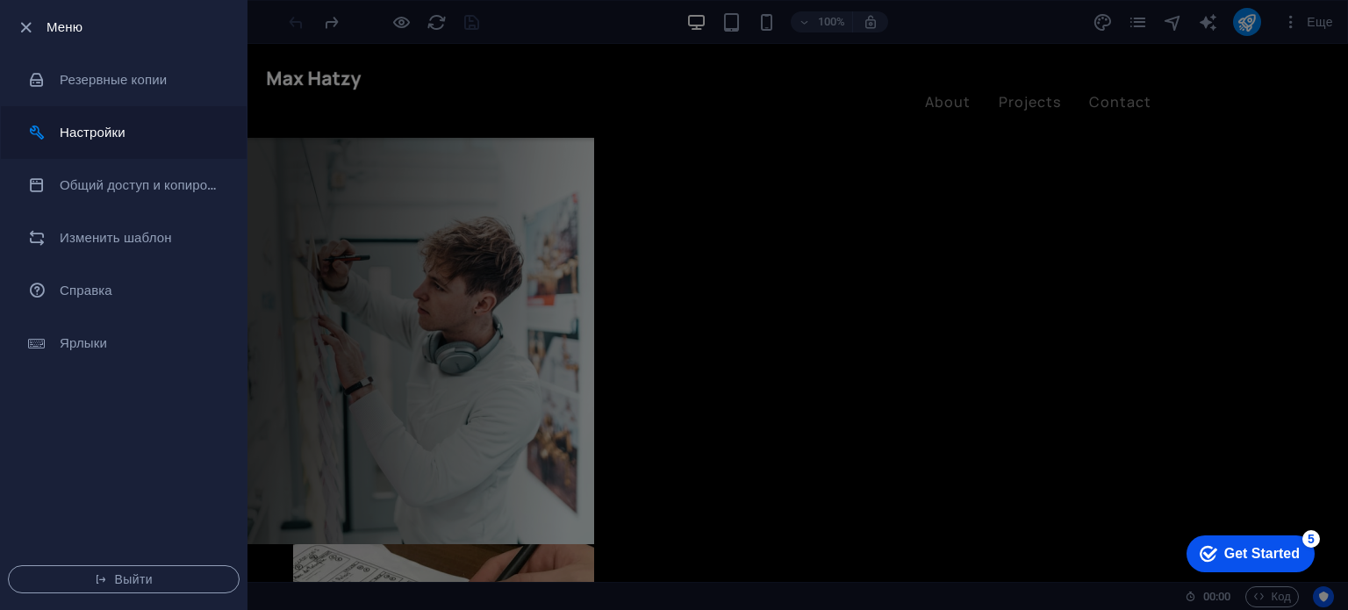
click at [73, 147] on li "Настройки" at bounding box center [124, 132] width 246 height 53
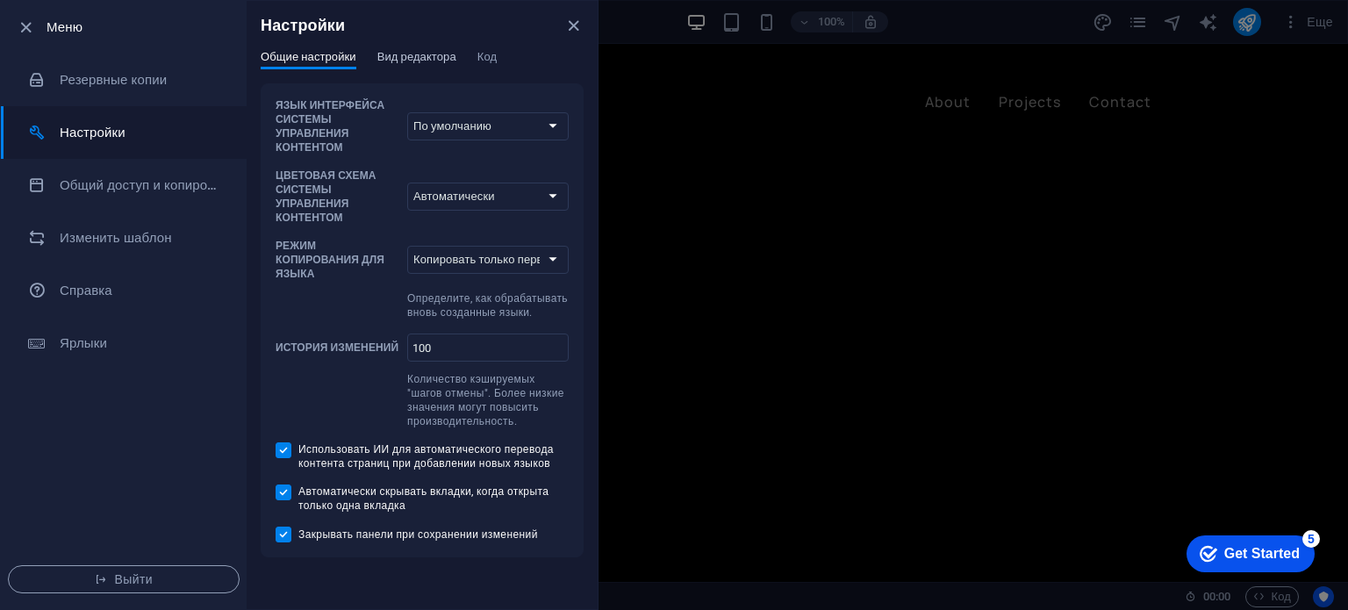
click at [446, 62] on span "Вид редактора" at bounding box center [416, 59] width 79 height 25
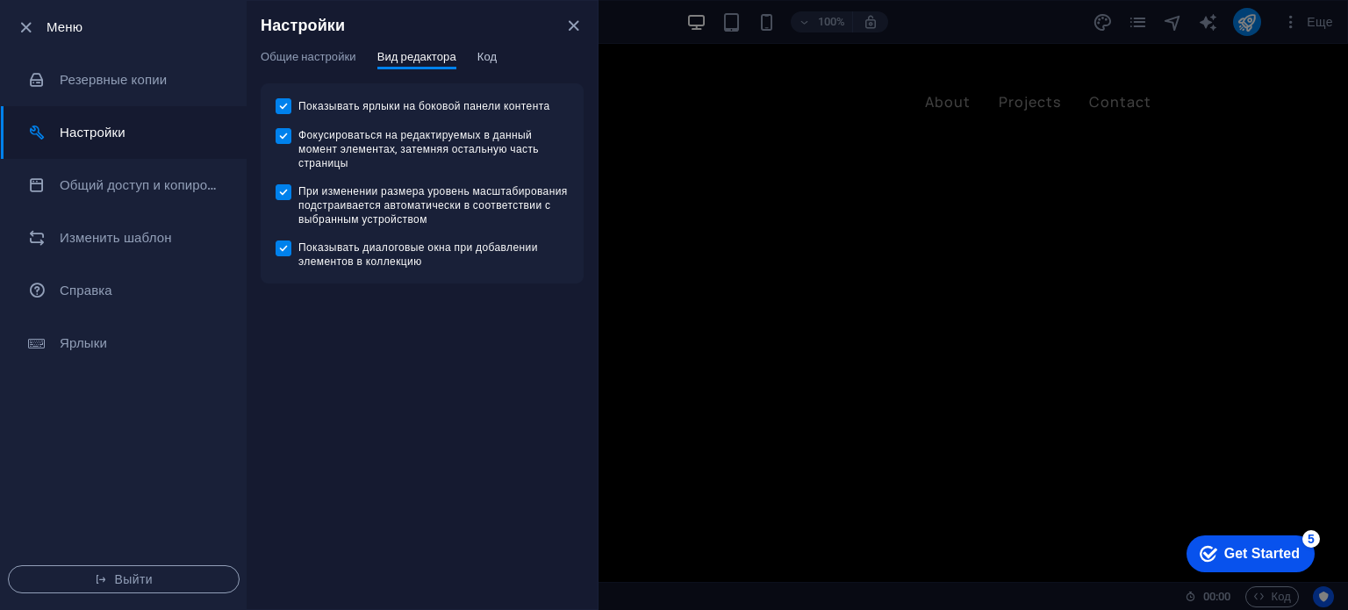
click at [488, 49] on span "Код" at bounding box center [486, 59] width 19 height 25
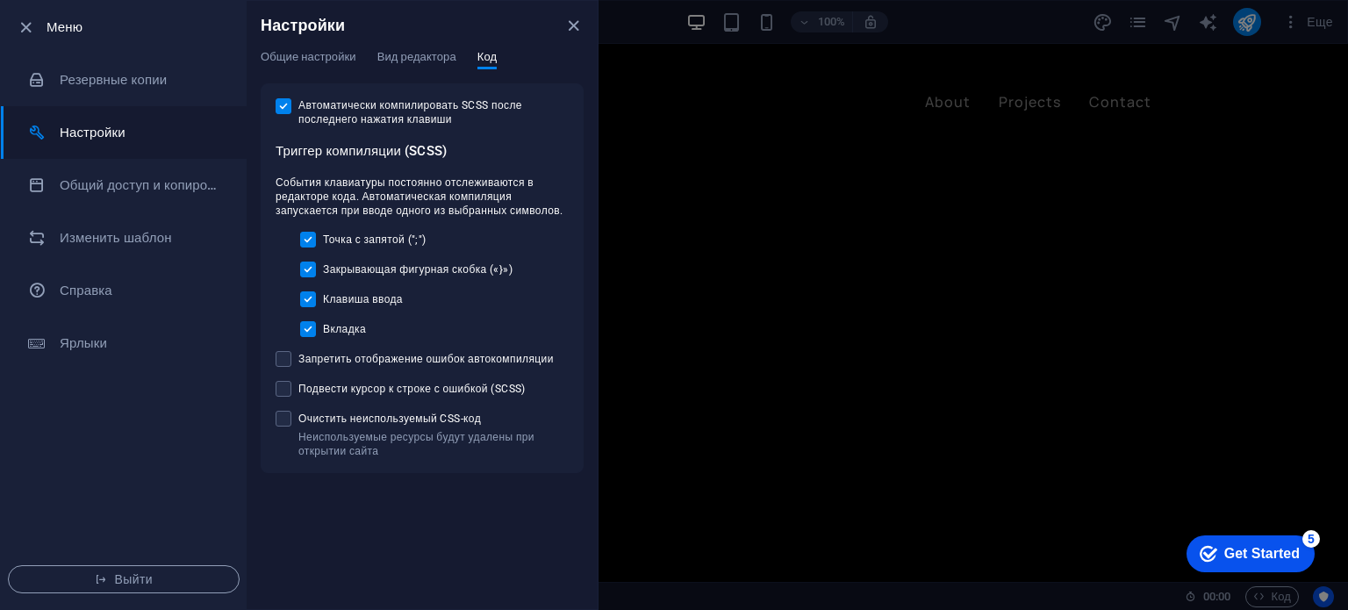
click at [303, 48] on div "Настройки" at bounding box center [422, 25] width 351 height 49
click at [294, 48] on div "Настройки" at bounding box center [422, 25] width 351 height 49
click at [295, 51] on span "Общие настройки" at bounding box center [309, 59] width 96 height 25
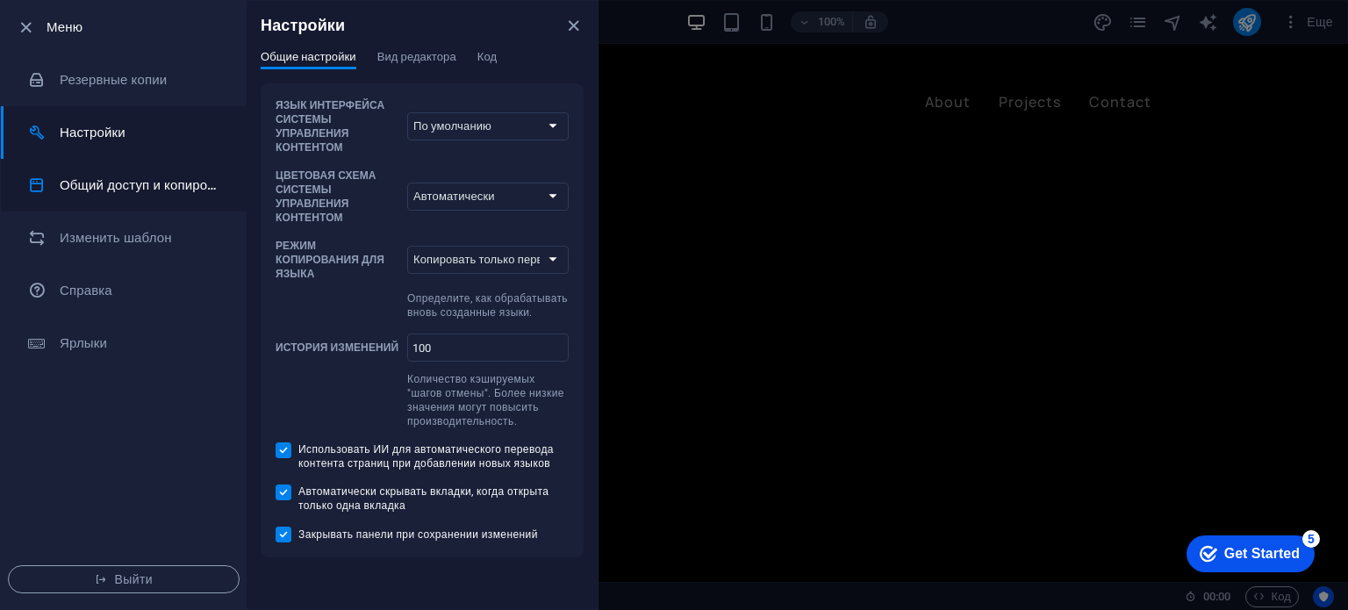
click at [116, 199] on li "Общий доступ и копирование сайта" at bounding box center [124, 185] width 246 height 53
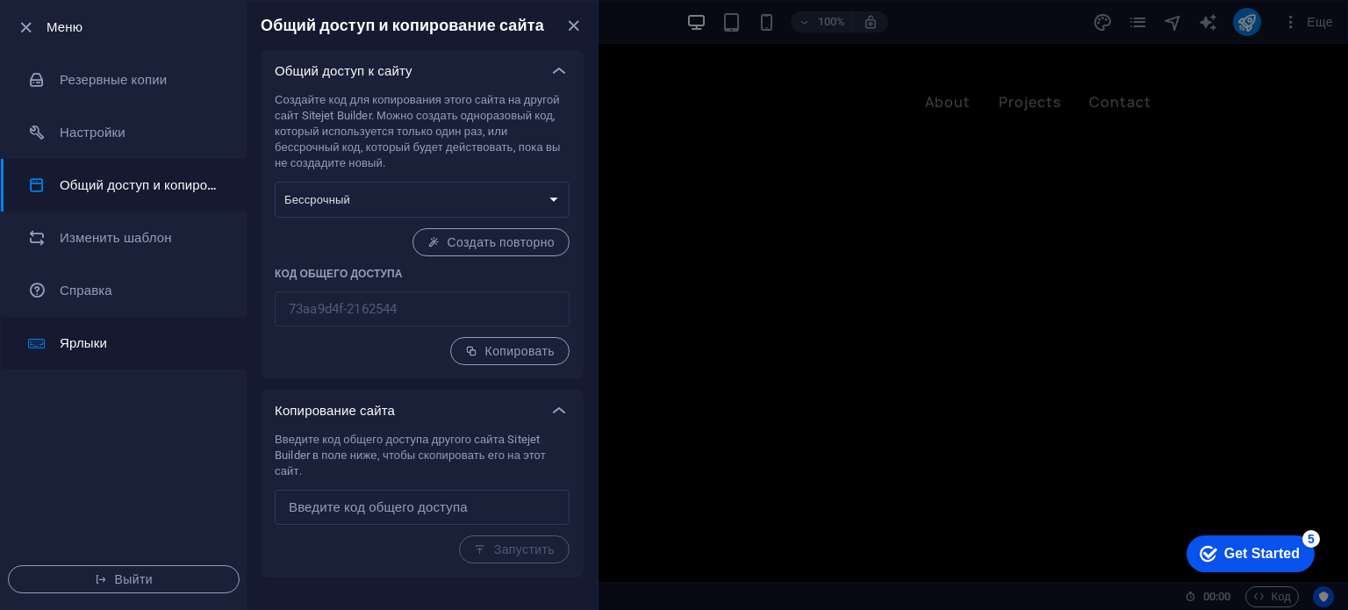
click at [116, 345] on h6 "Ярлыки" at bounding box center [141, 343] width 162 height 21
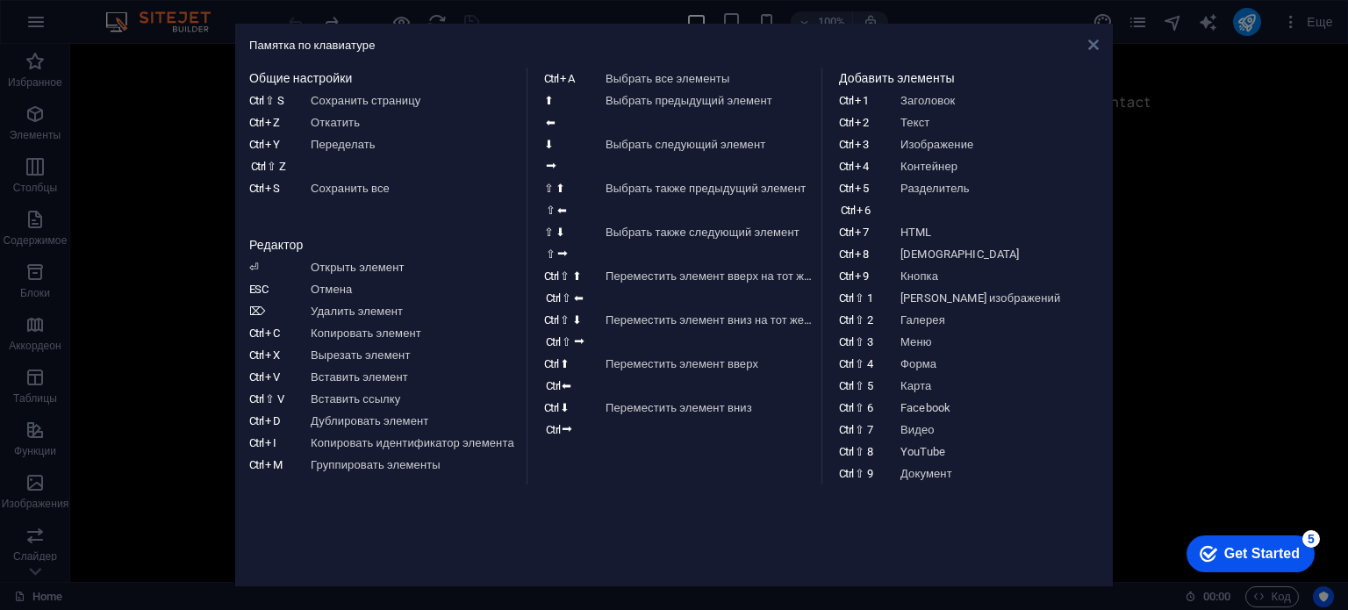
click at [1088, 42] on icon at bounding box center [1093, 45] width 11 height 14
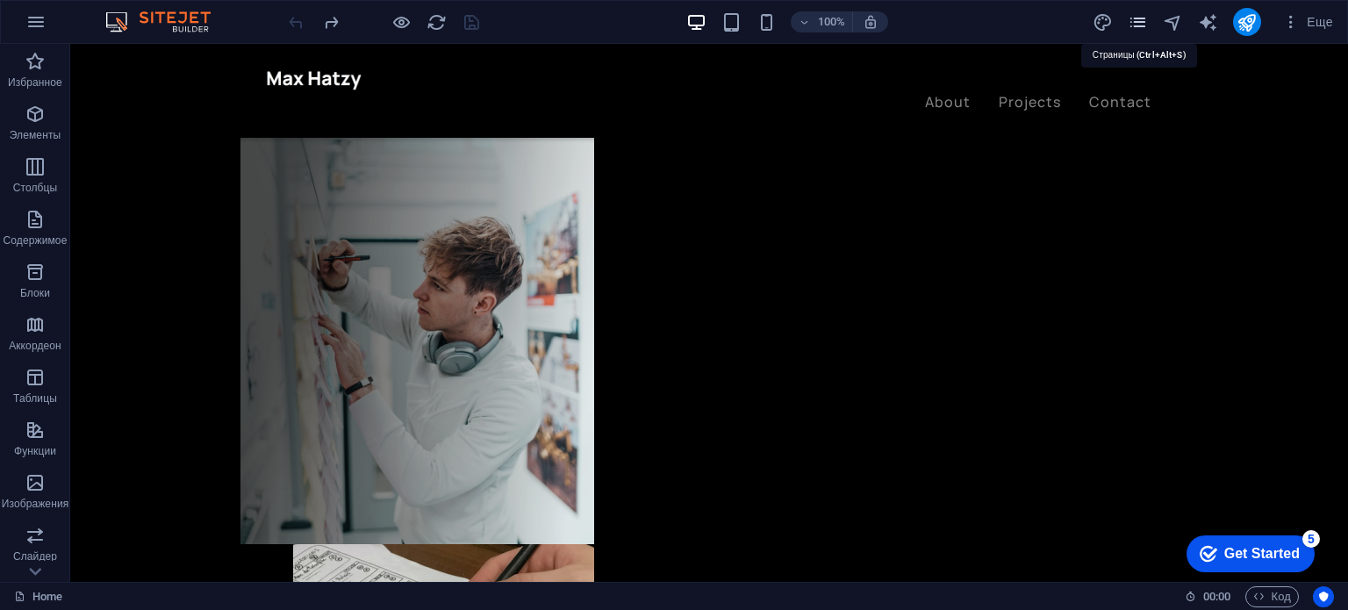
click at [1149, 27] on span "pages" at bounding box center [1138, 22] width 21 height 20
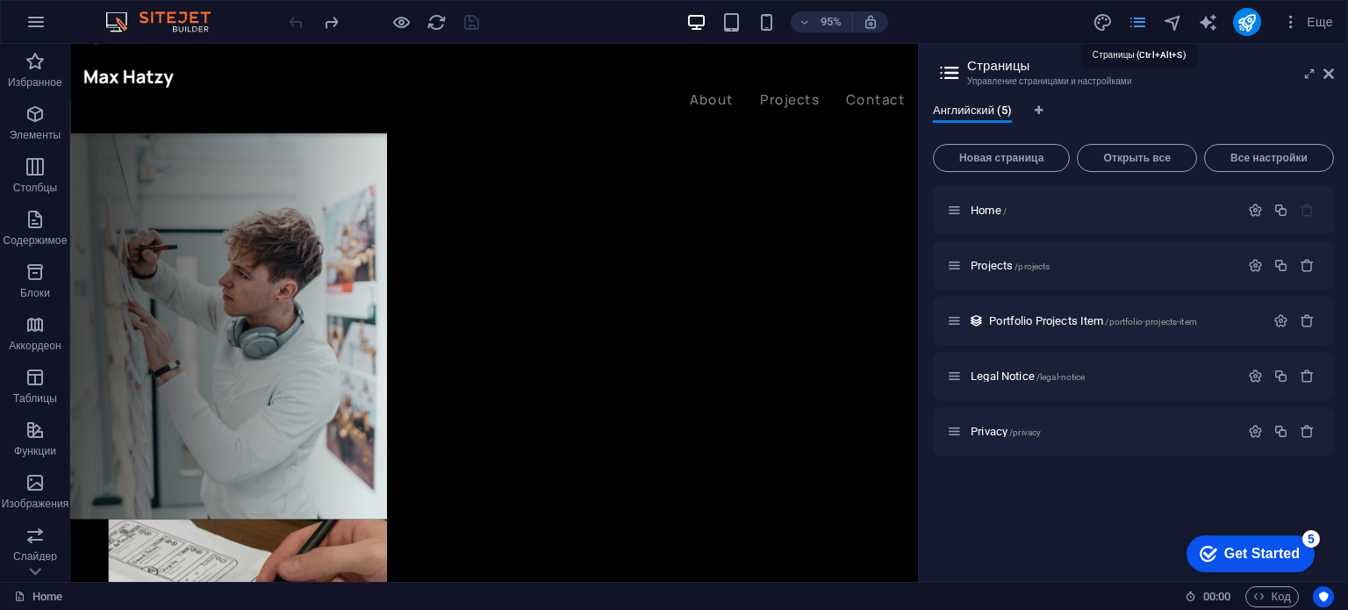
click at [1137, 24] on icon "pages" at bounding box center [1138, 22] width 20 height 20
click at [1313, 24] on span "Еще" at bounding box center [1307, 22] width 51 height 18
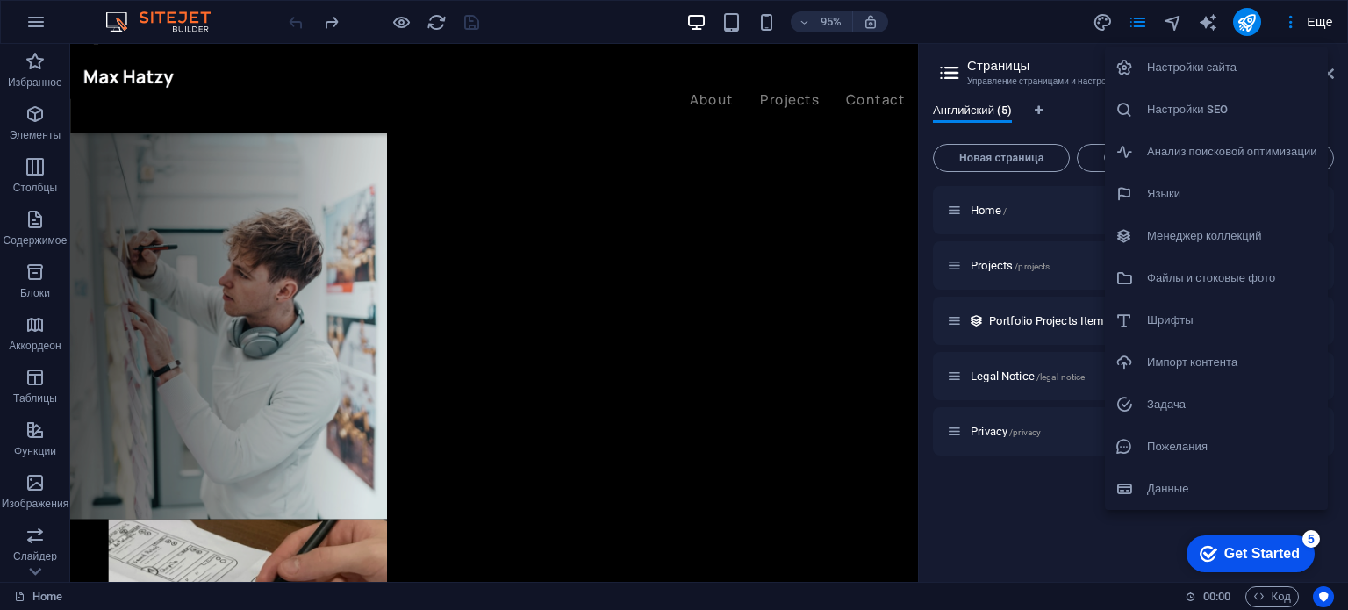
click at [1214, 82] on li "Настройки сайта" at bounding box center [1216, 68] width 223 height 42
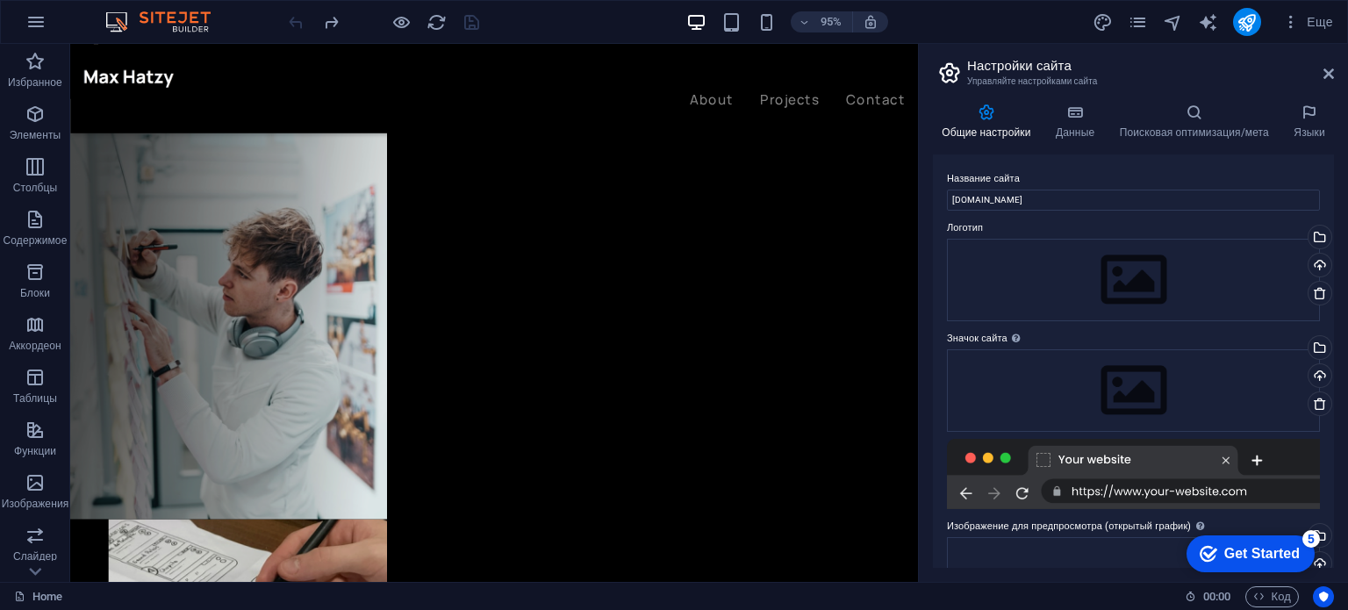
click at [1318, 71] on h2 "Настройки сайта" at bounding box center [1150, 66] width 367 height 16
click at [1336, 82] on aside "Настройки сайта Управляйте настройками сайта Общие настройки Данные Поисковая о…" at bounding box center [1133, 313] width 430 height 538
click at [1327, 78] on icon at bounding box center [1328, 74] width 11 height 14
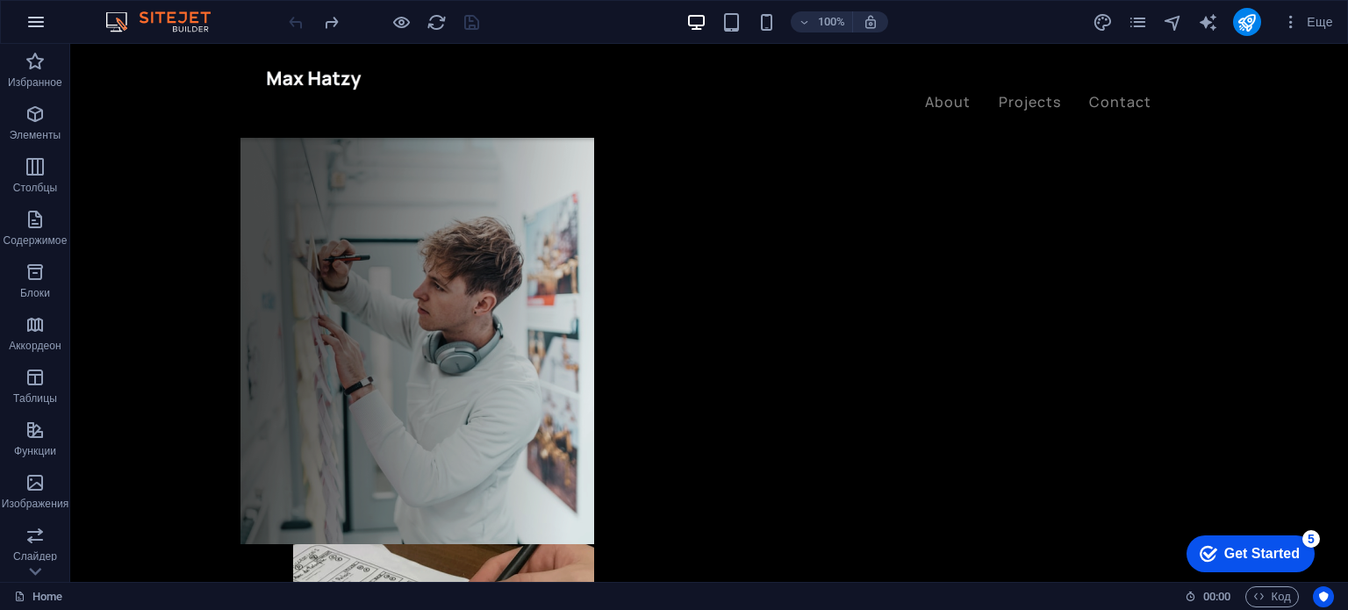
click at [44, 18] on icon "button" at bounding box center [35, 21] width 21 height 21
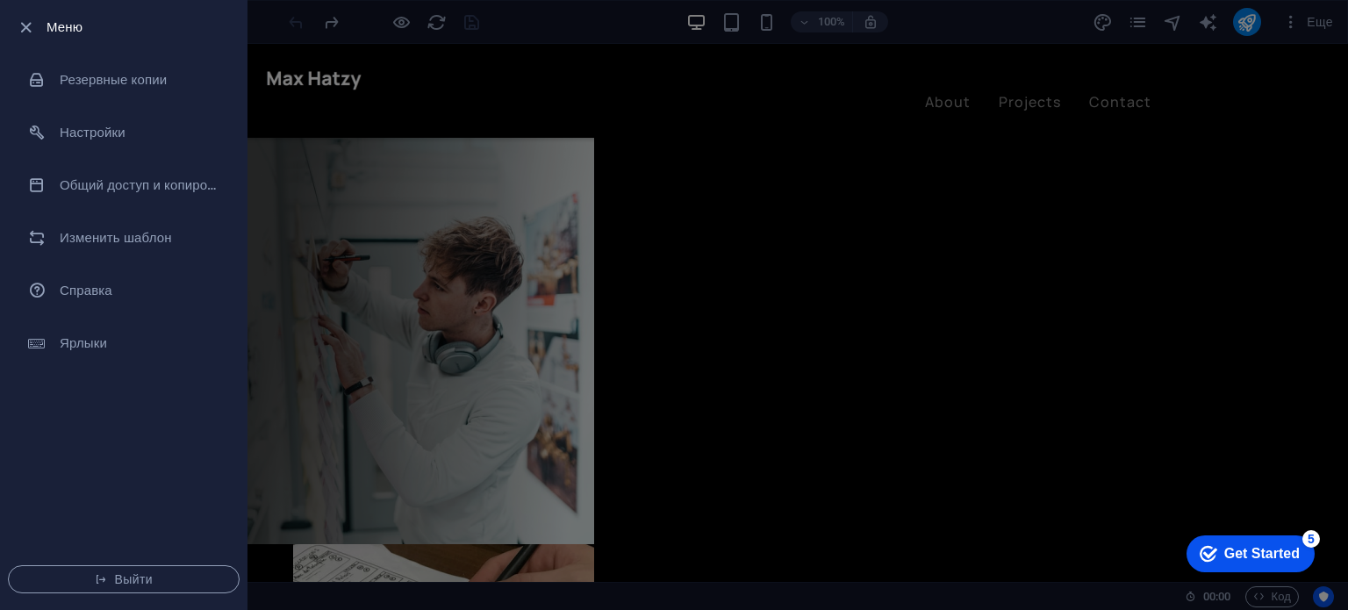
click at [439, 210] on div at bounding box center [674, 305] width 1348 height 610
